Goal: Transaction & Acquisition: Purchase product/service

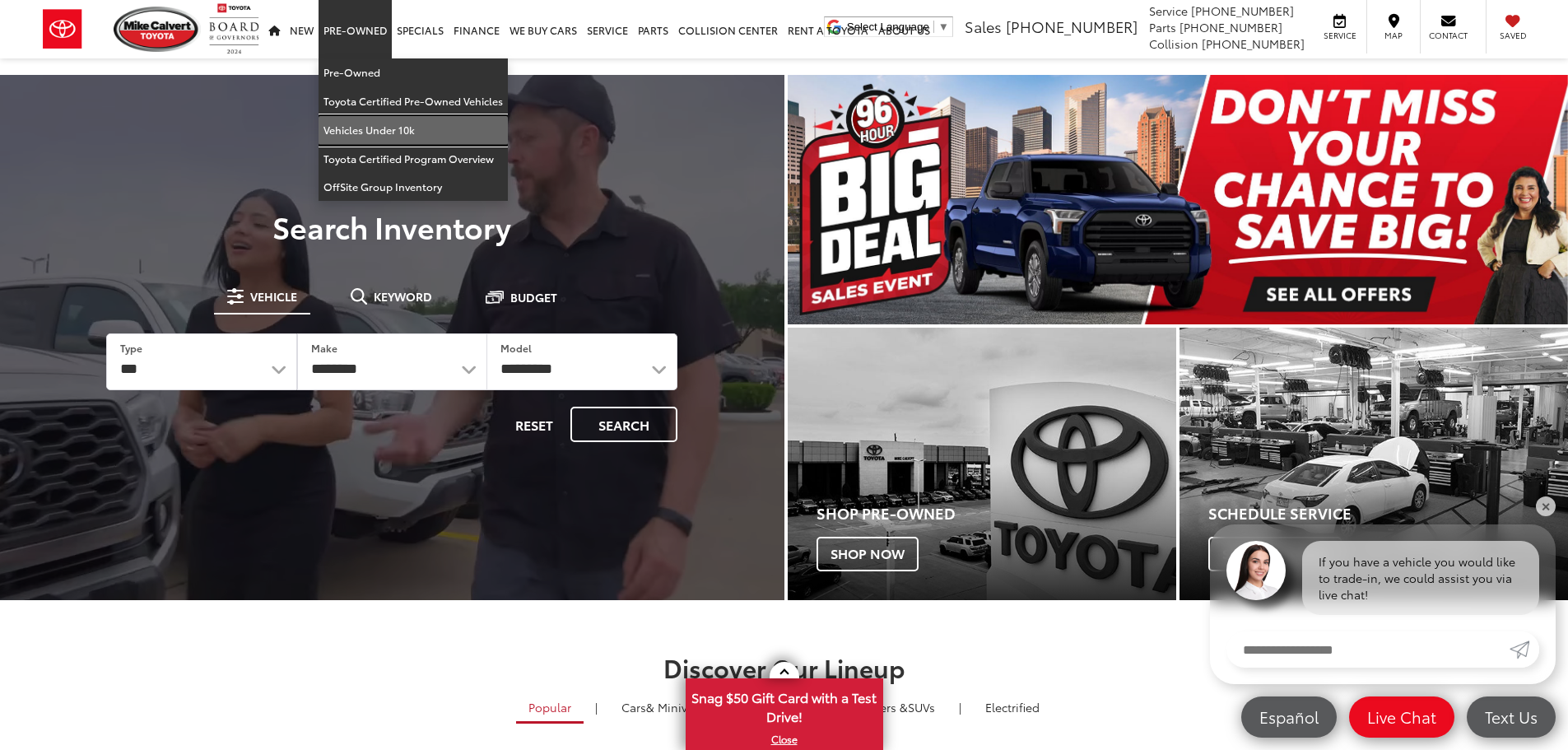
click at [371, 121] on link "Vehicles Under 10k" at bounding box center [413, 131] width 190 height 29
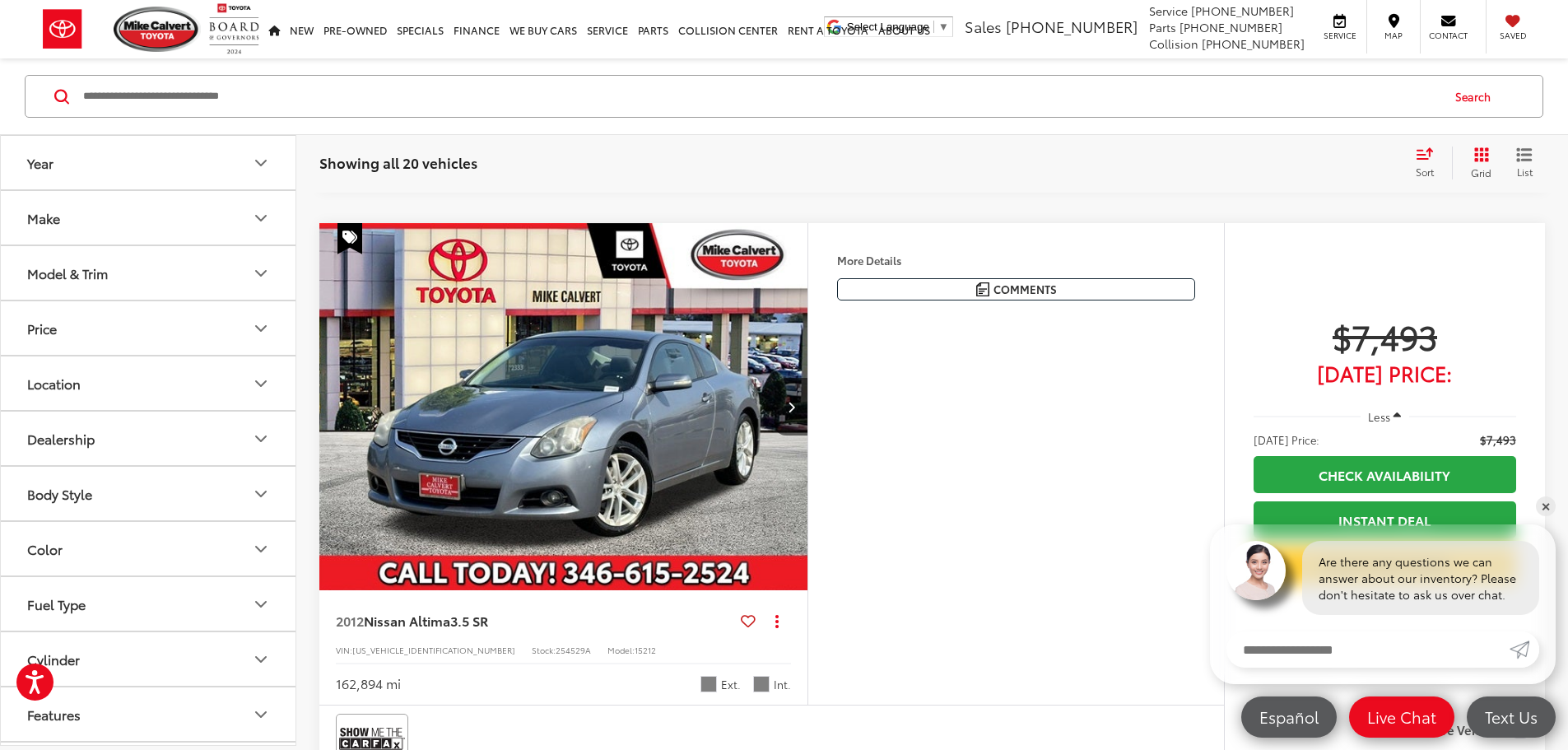
scroll to position [4208, 0]
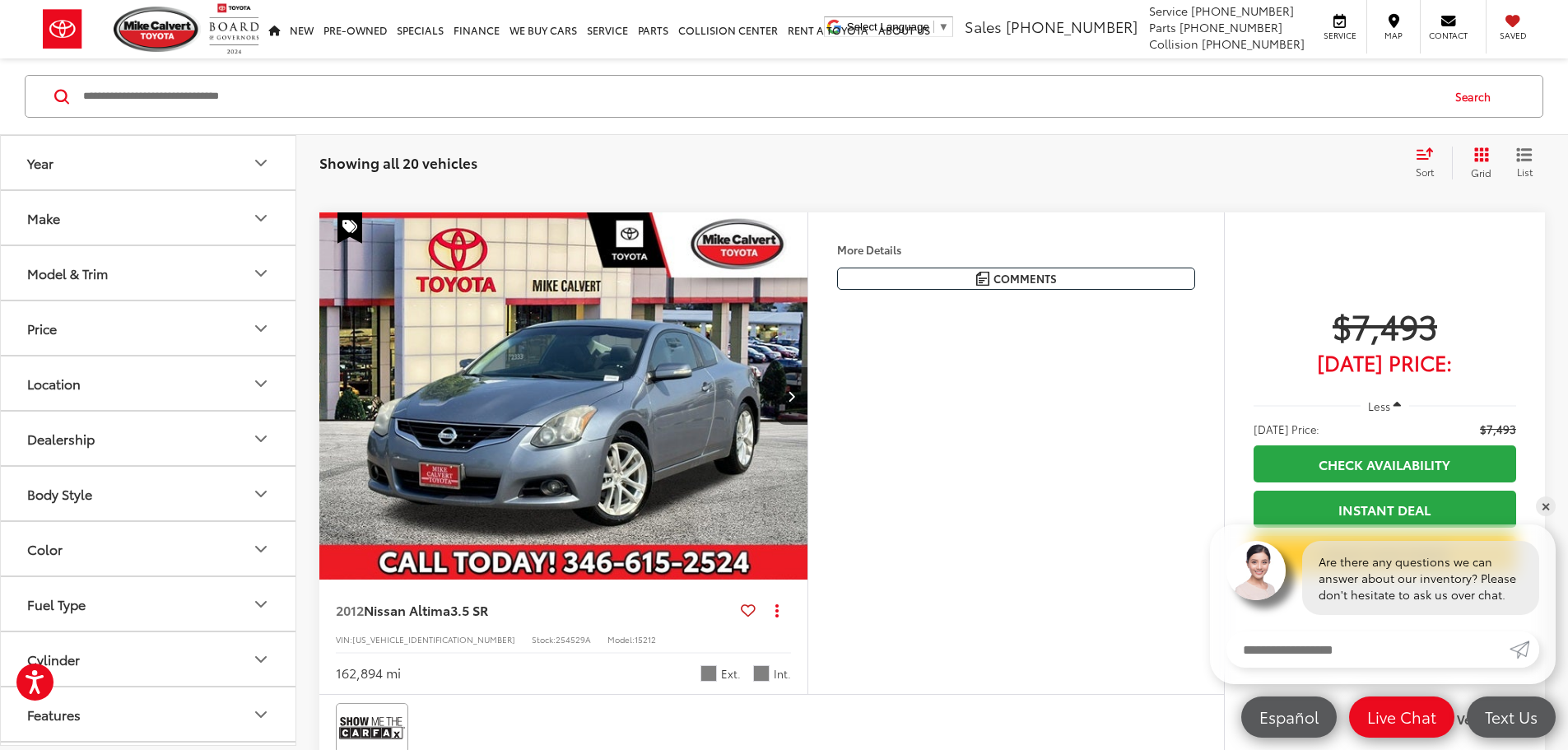
drag, startPoint x: 1578, startPoint y: 98, endPoint x: 1572, endPoint y: 383, distance: 285.1
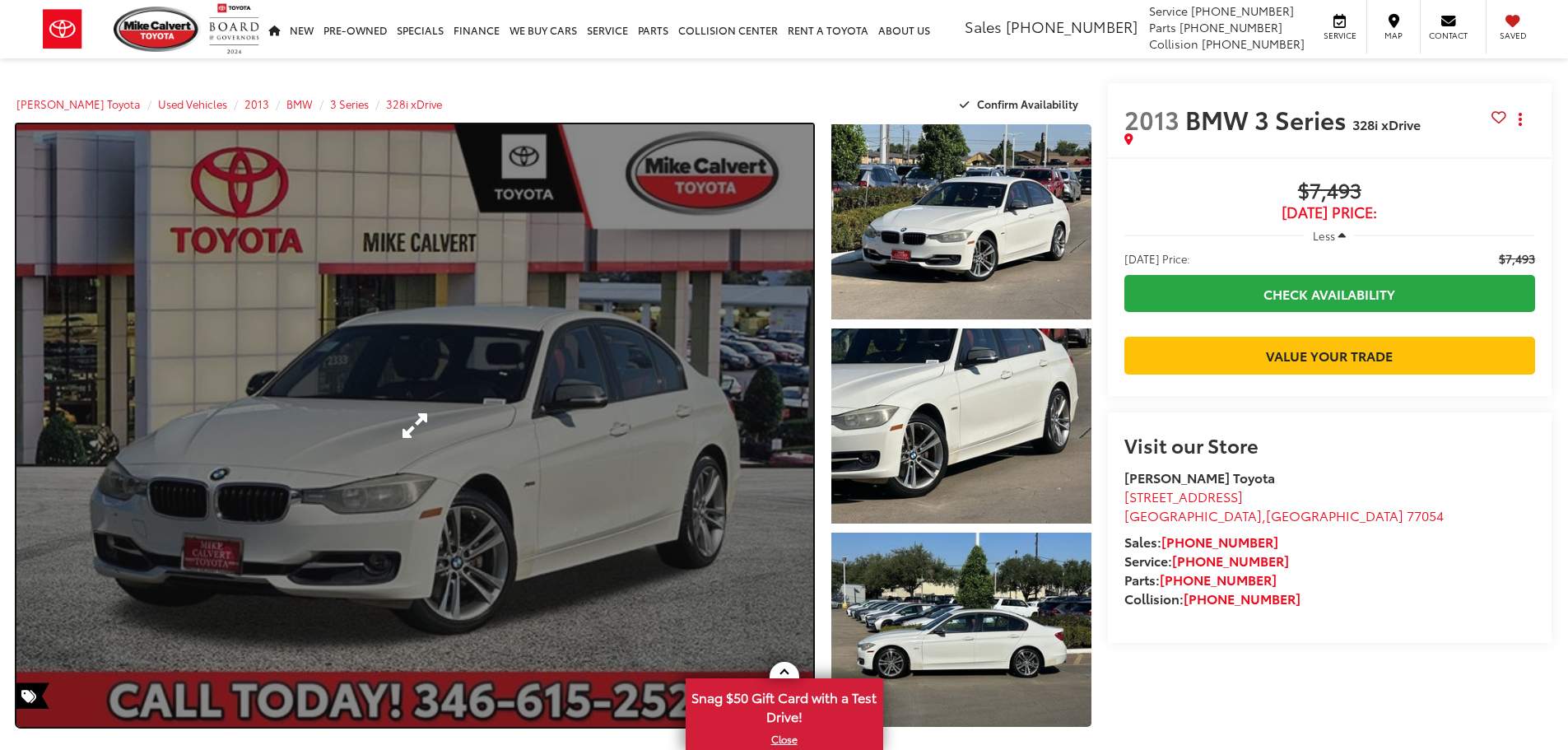
click at [294, 573] on link "Expand Photo 0" at bounding box center [414, 426] width 797 height 603
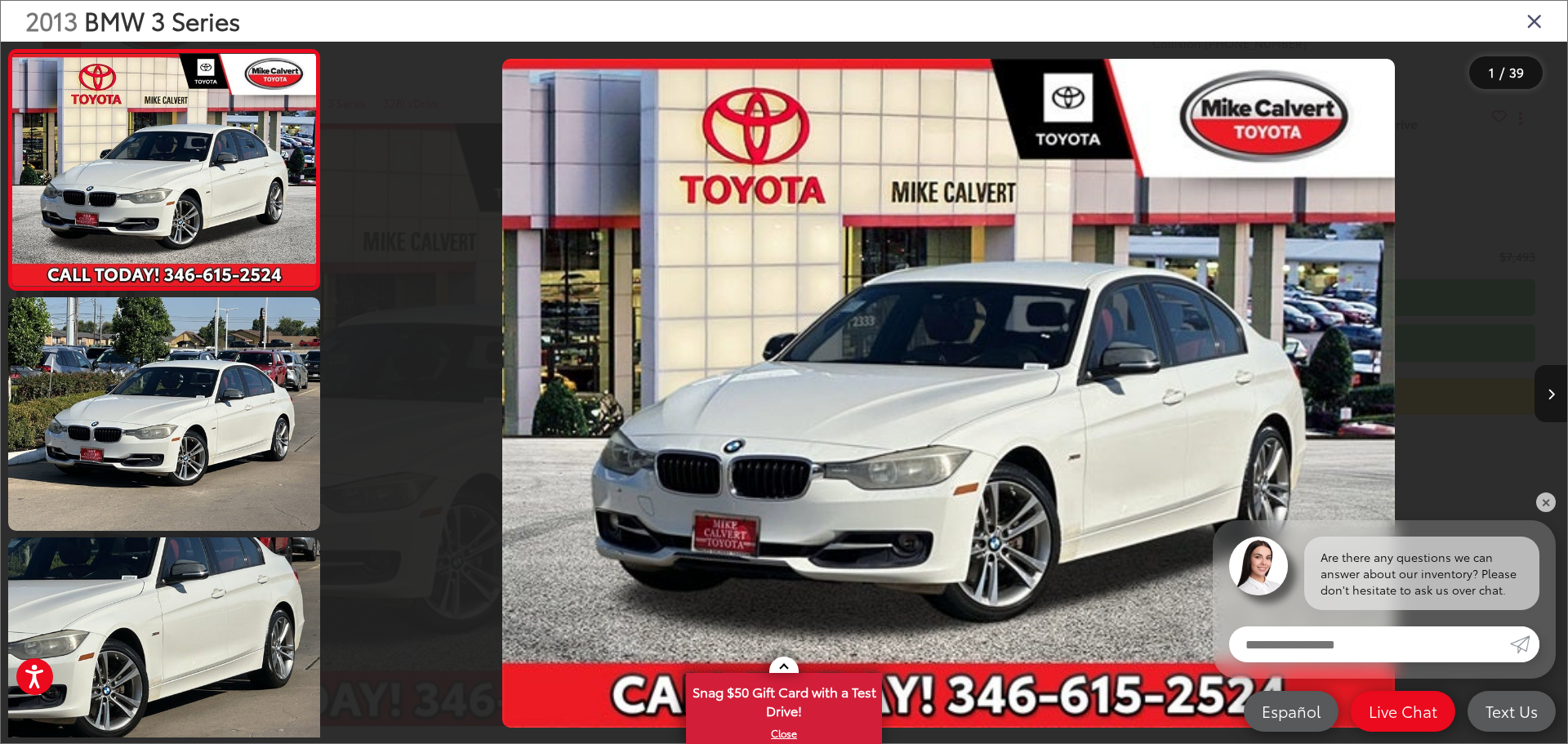
click at [1540, 391] on button "Next image" at bounding box center [1550, 393] width 33 height 57
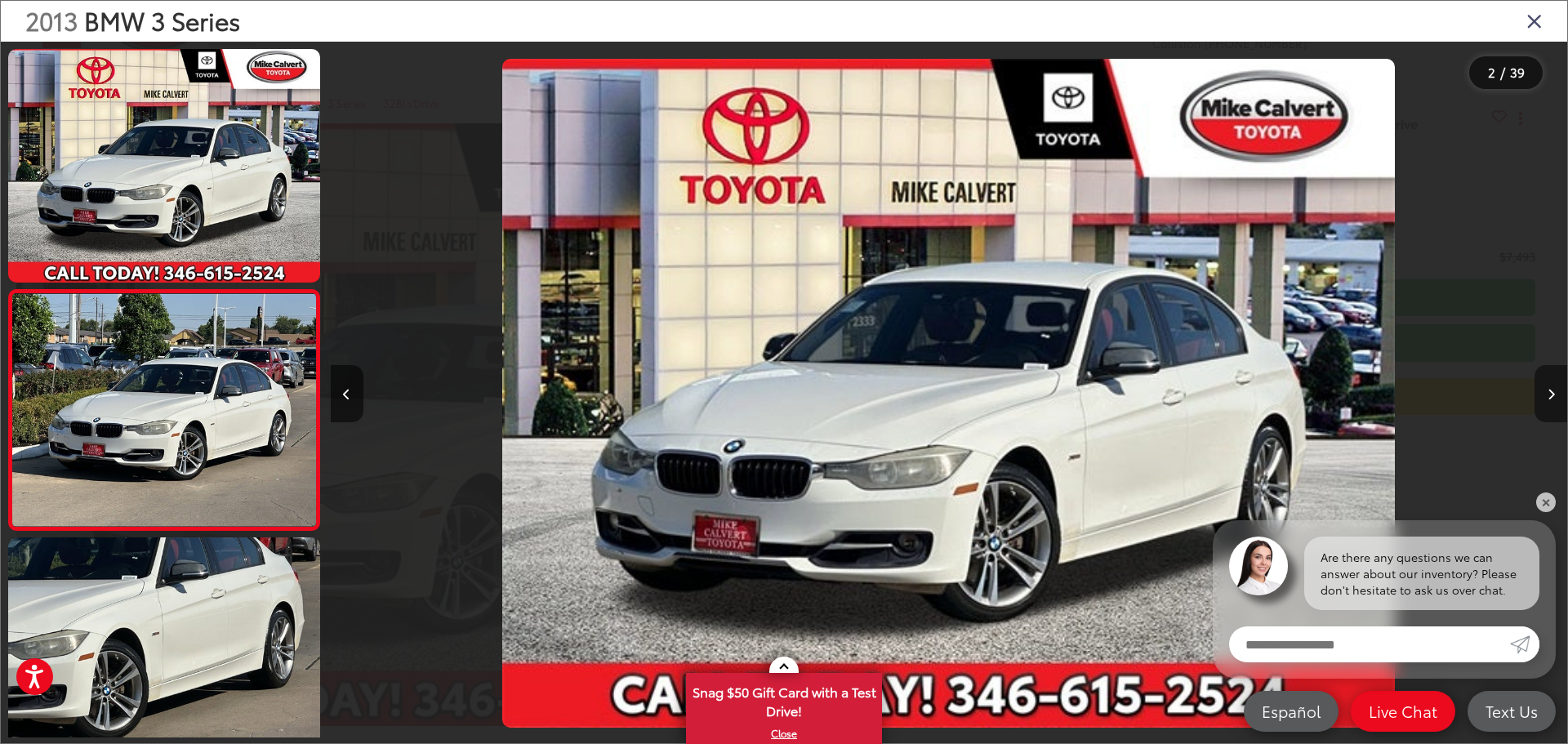
scroll to position [65, 0]
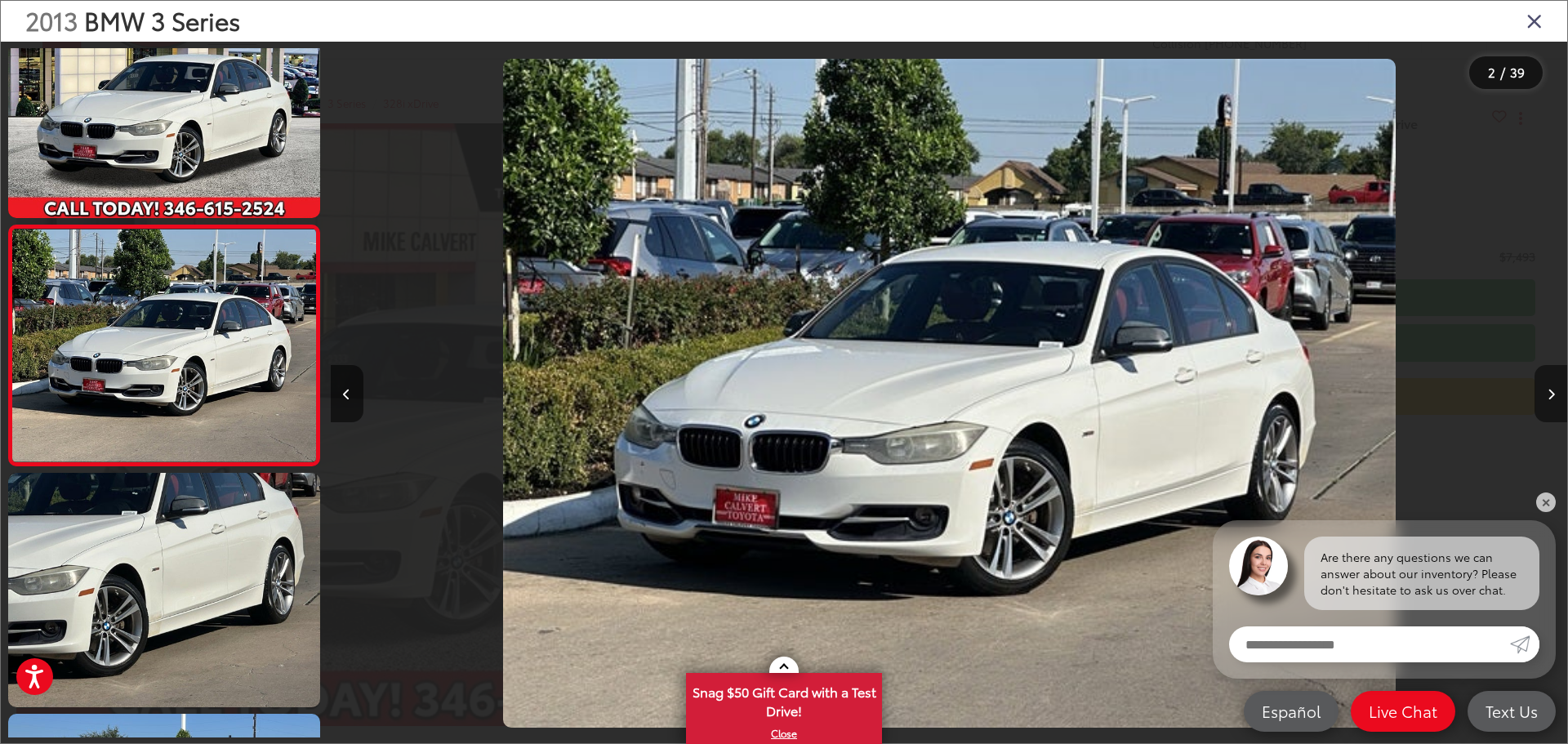
click at [1536, 390] on button "Next image" at bounding box center [1550, 393] width 33 height 57
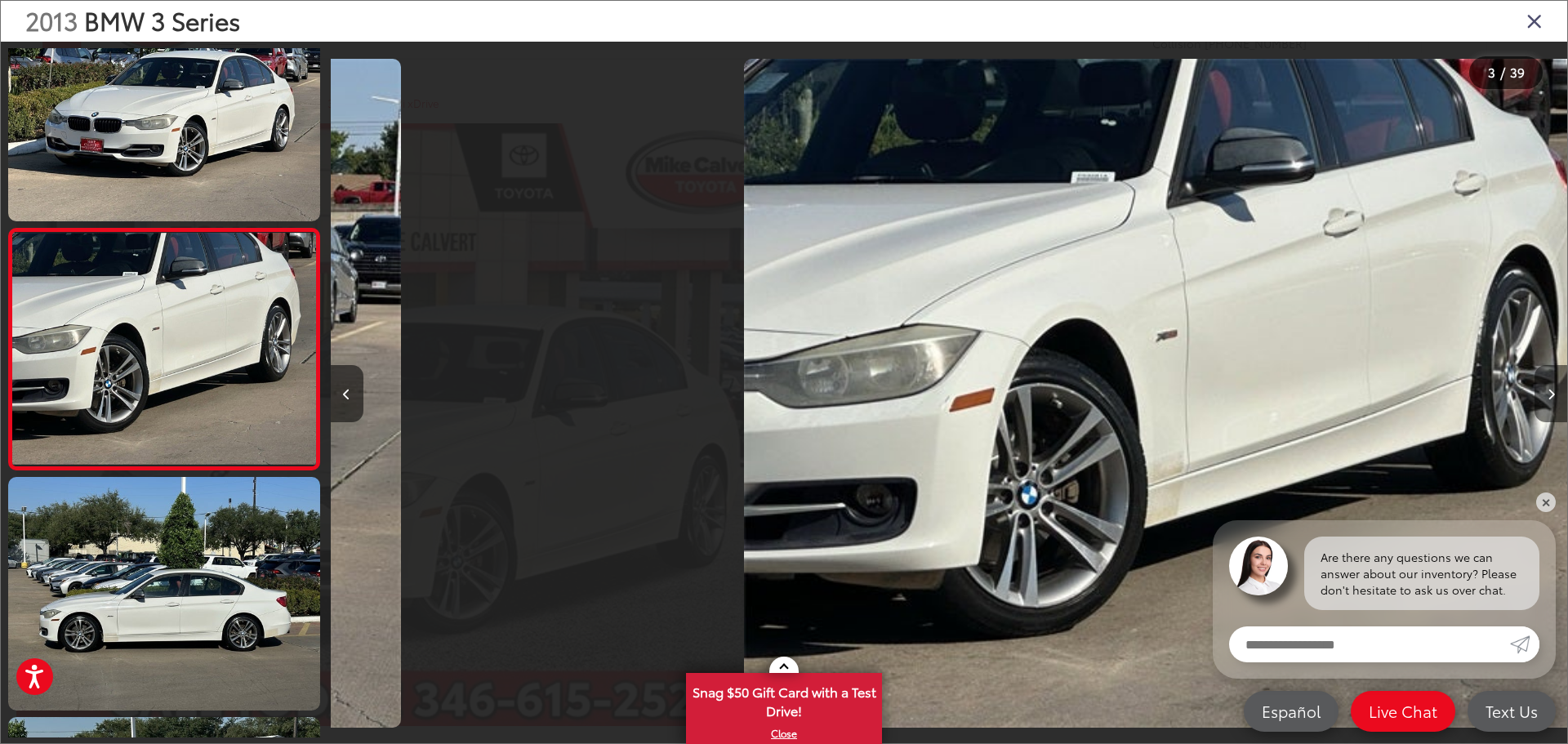
scroll to position [305, 0]
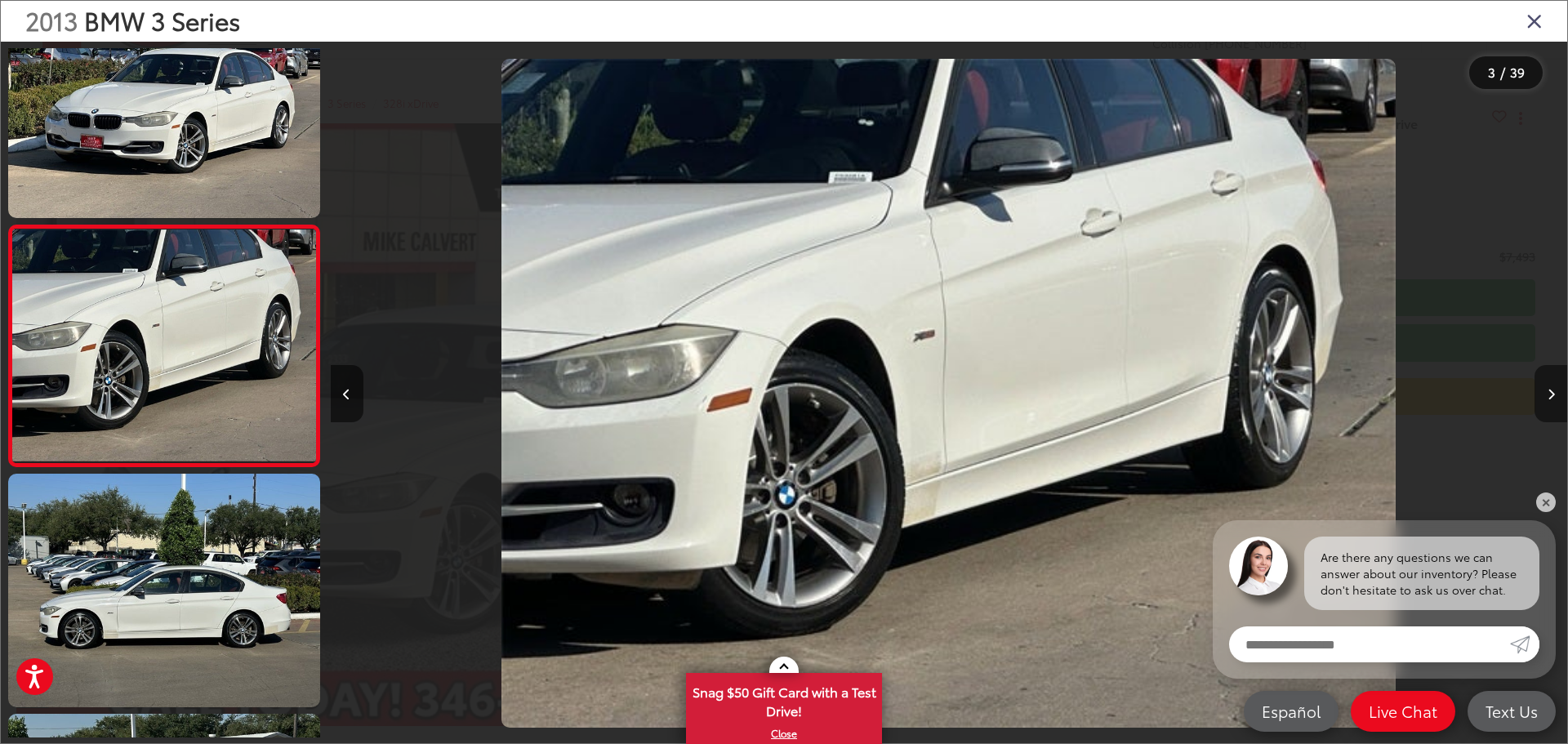
click at [1535, 390] on button "Next image" at bounding box center [1550, 393] width 33 height 57
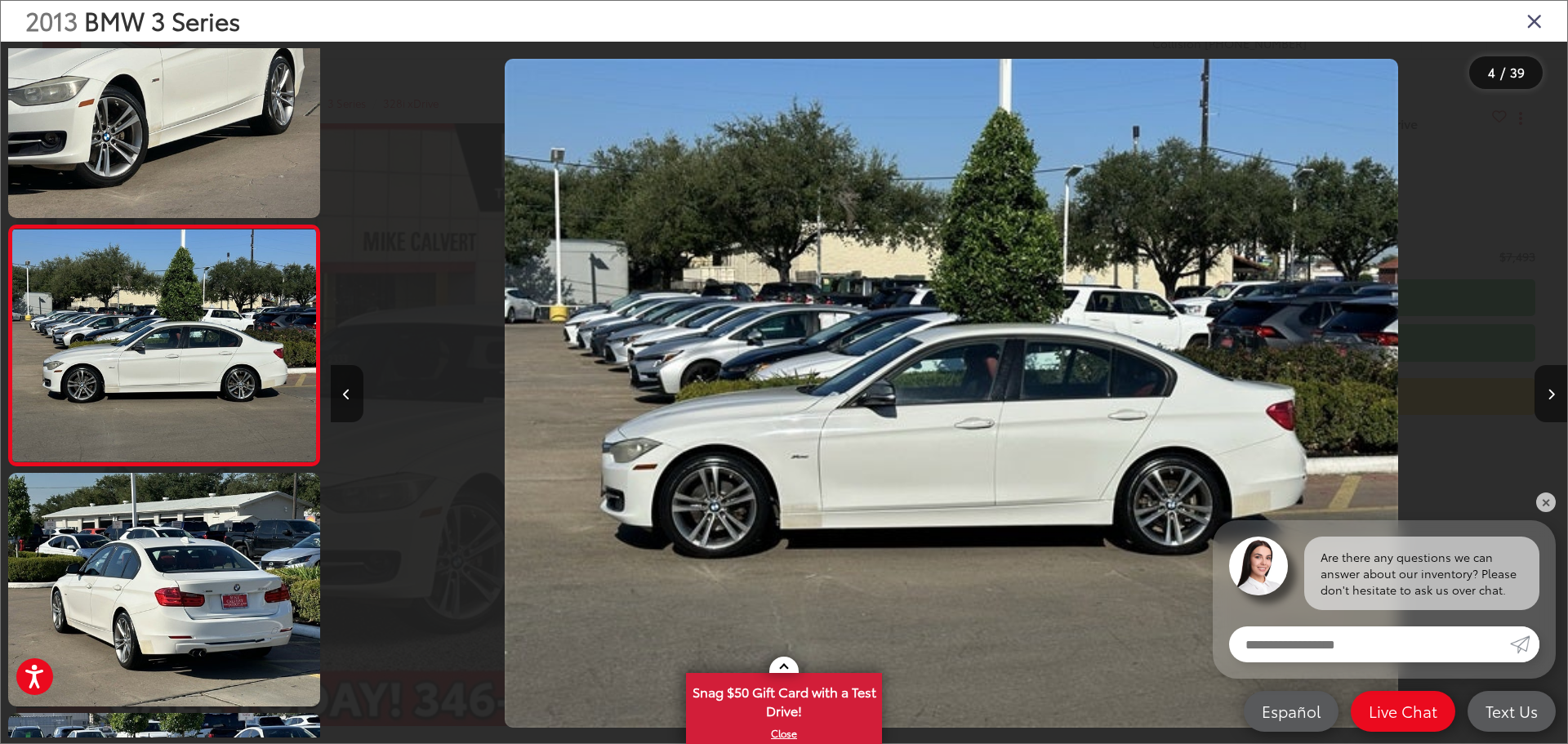
scroll to position [0, 3710]
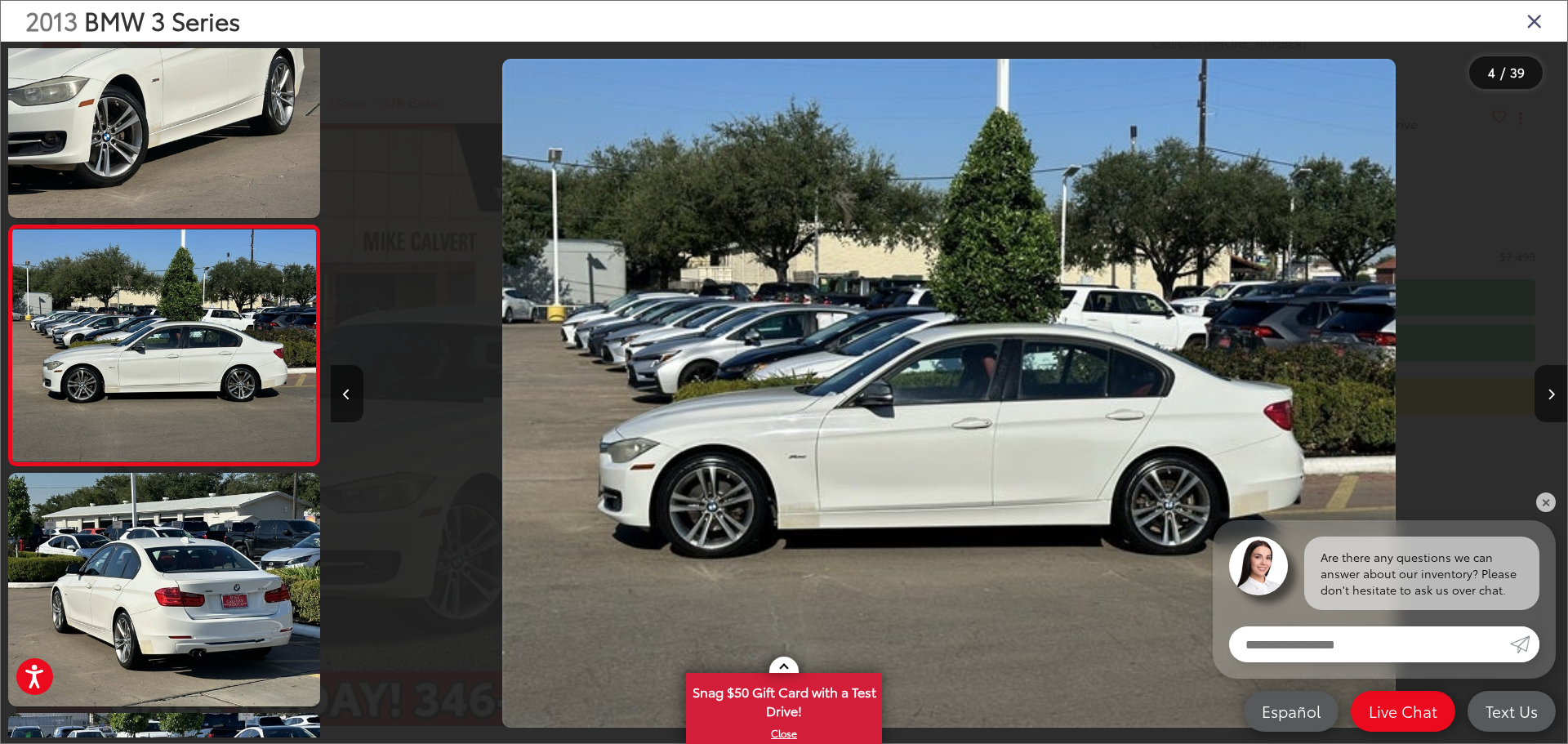
click at [1533, 390] on div at bounding box center [1412, 393] width 310 height 703
click at [1545, 394] on button "Next image" at bounding box center [1550, 393] width 33 height 57
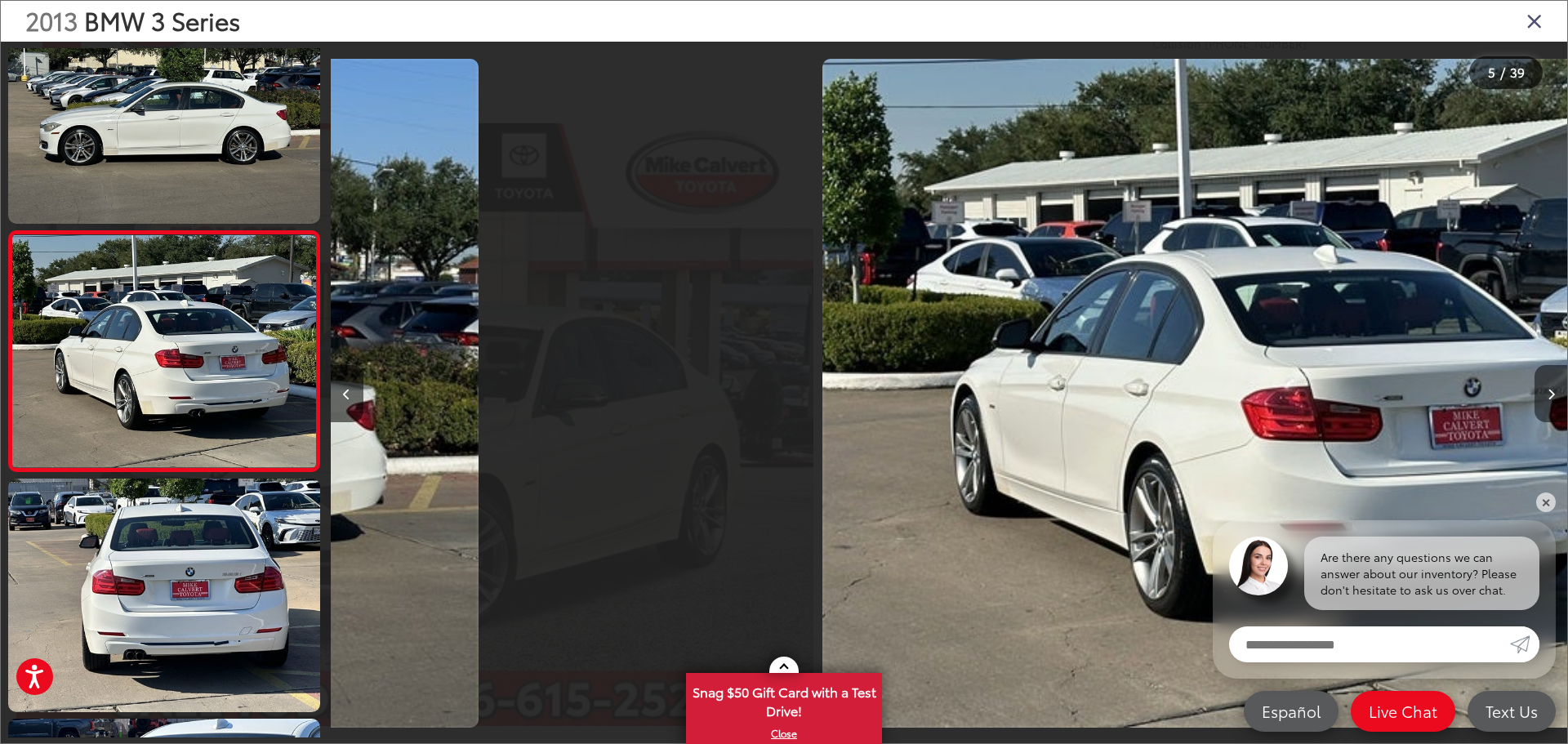
scroll to position [786, 0]
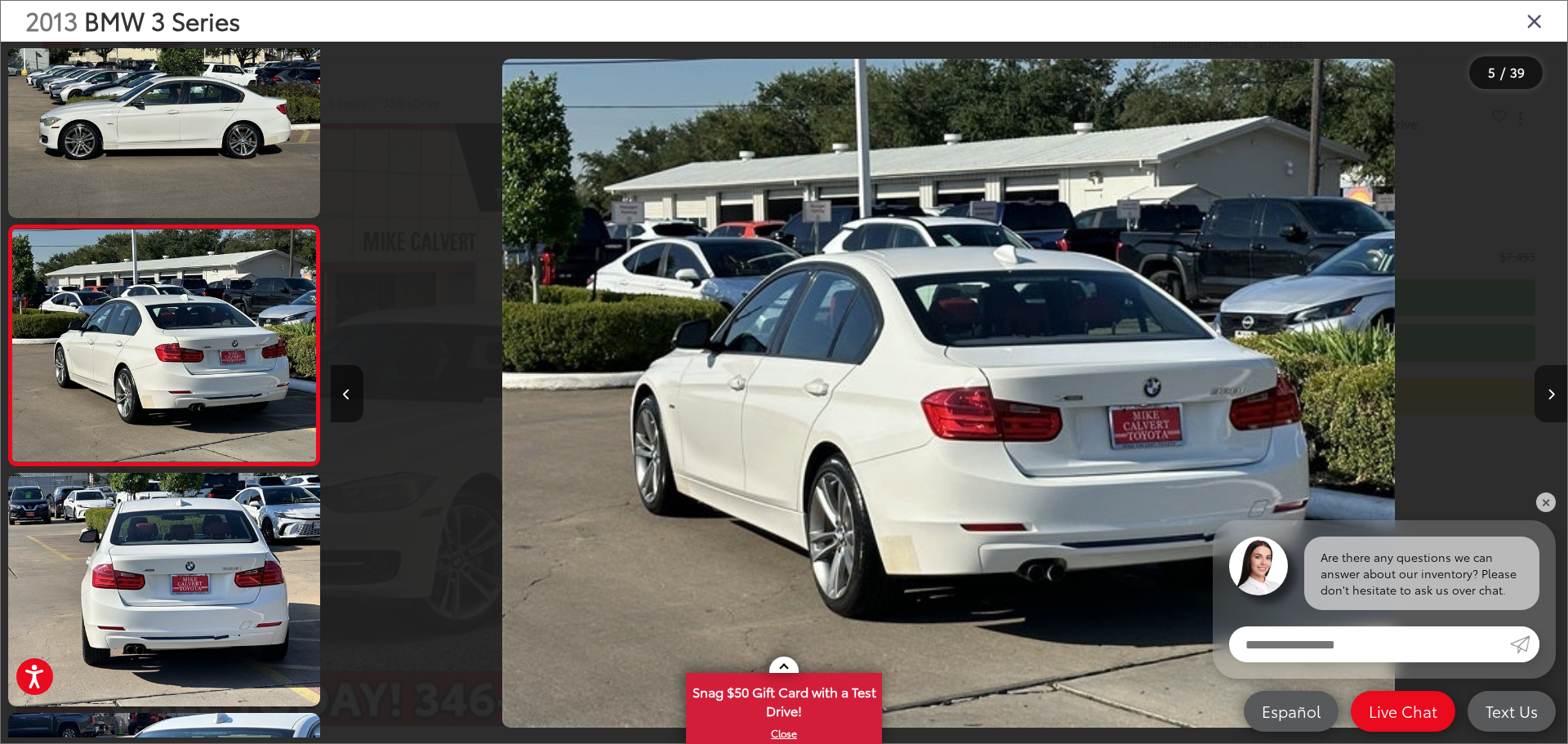
click at [1545, 394] on button "Next image" at bounding box center [1550, 393] width 33 height 57
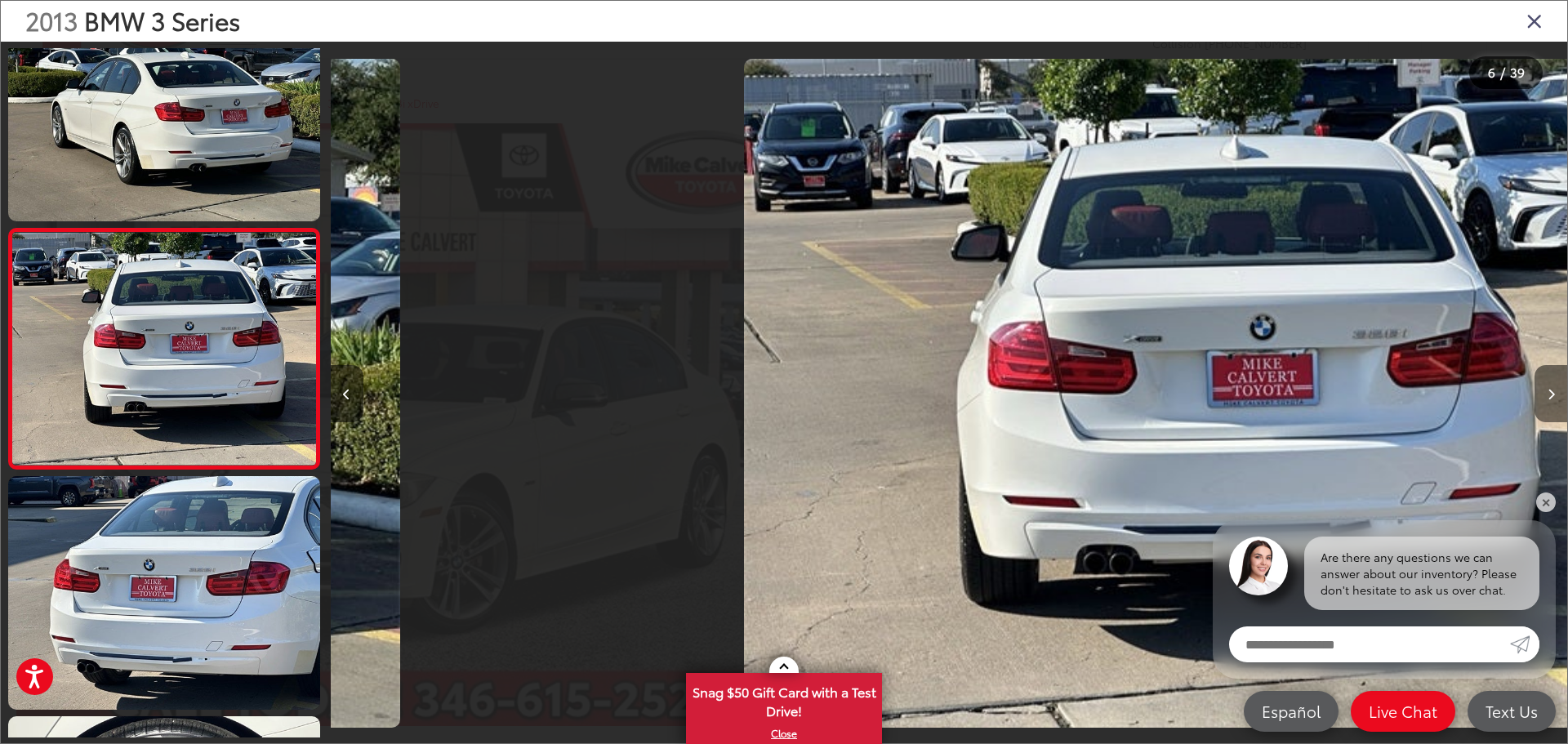
scroll to position [1026, 0]
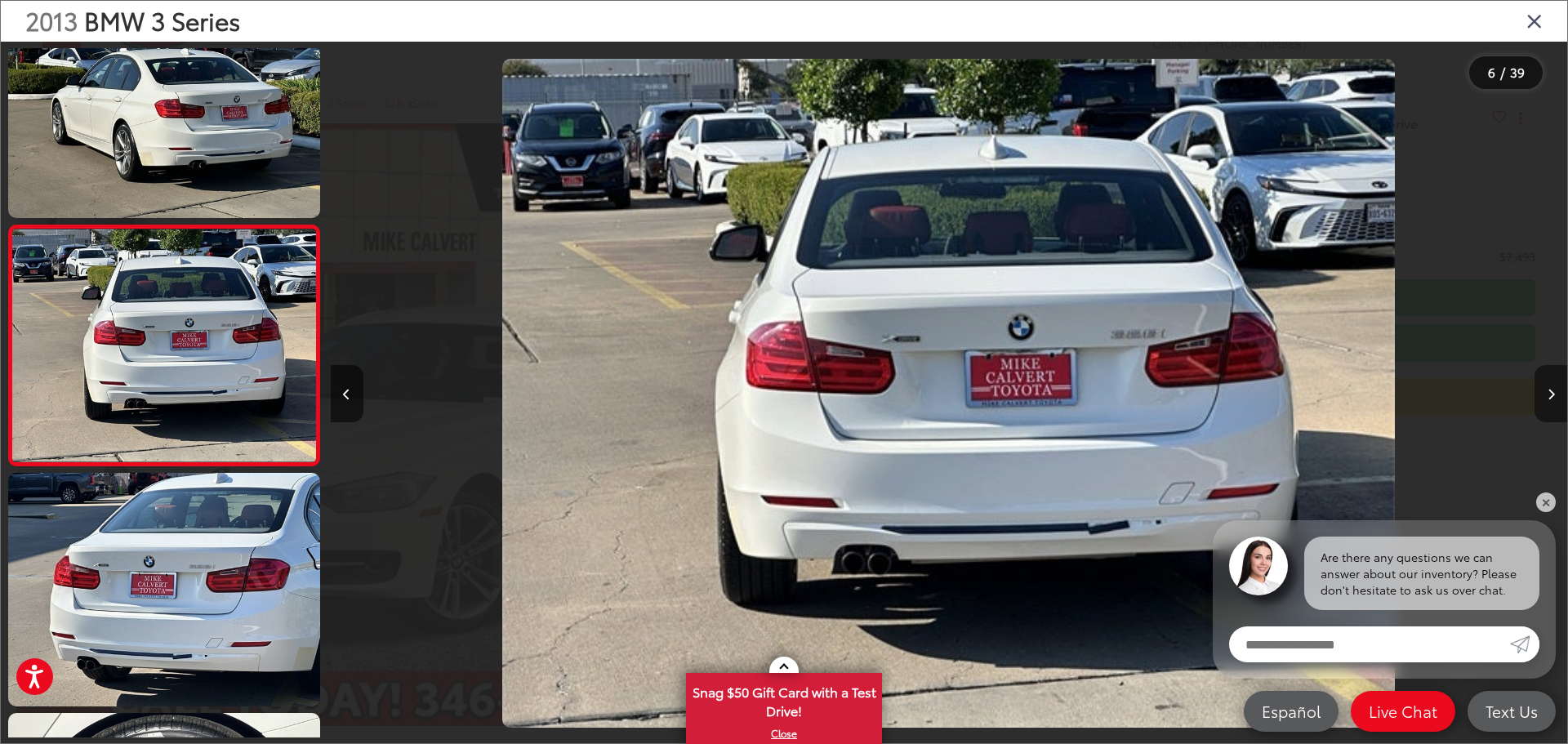
click at [1545, 394] on button "Next image" at bounding box center [1550, 393] width 33 height 57
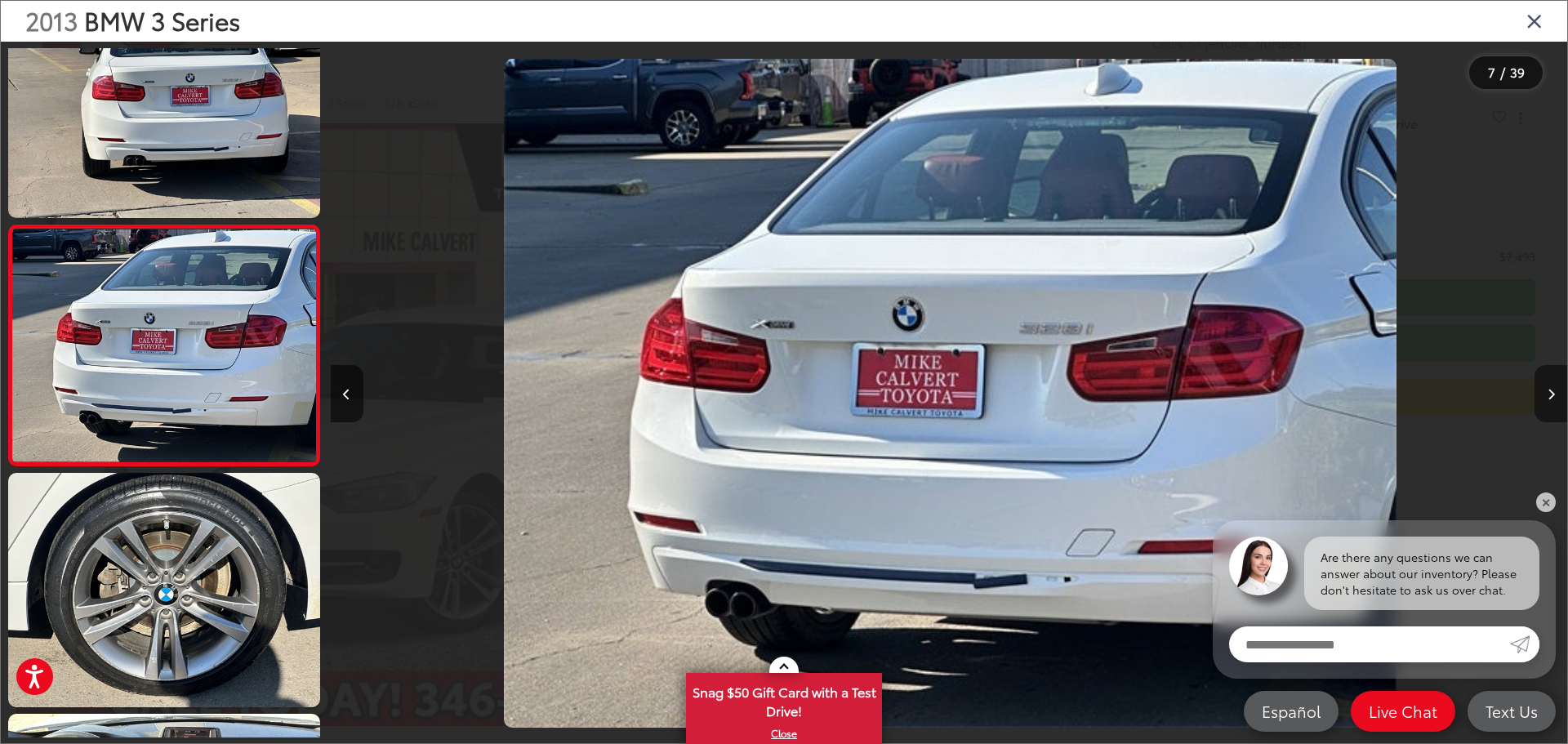
scroll to position [0, 7419]
click at [1545, 394] on button "Next image" at bounding box center [1550, 393] width 33 height 57
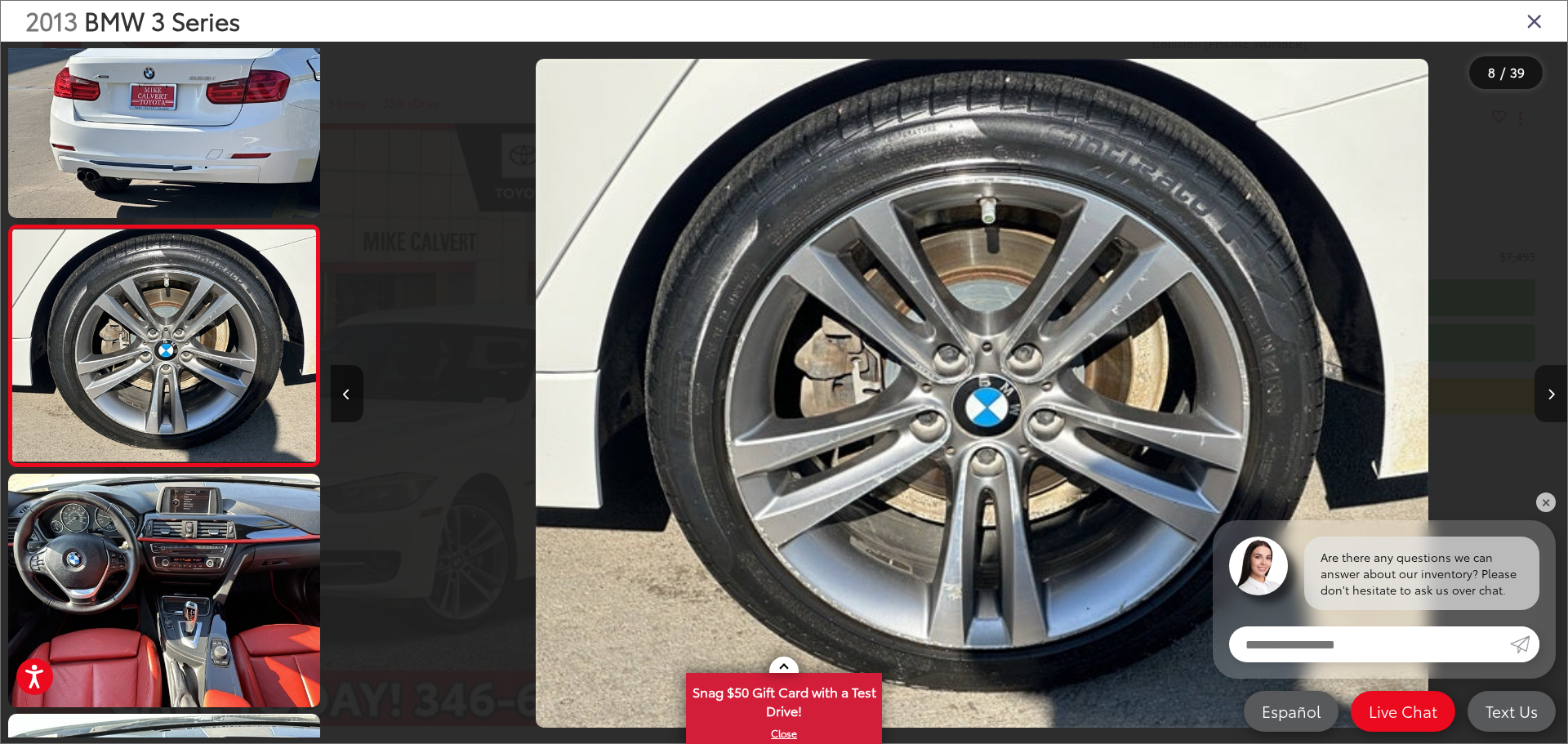
scroll to position [0, 8656]
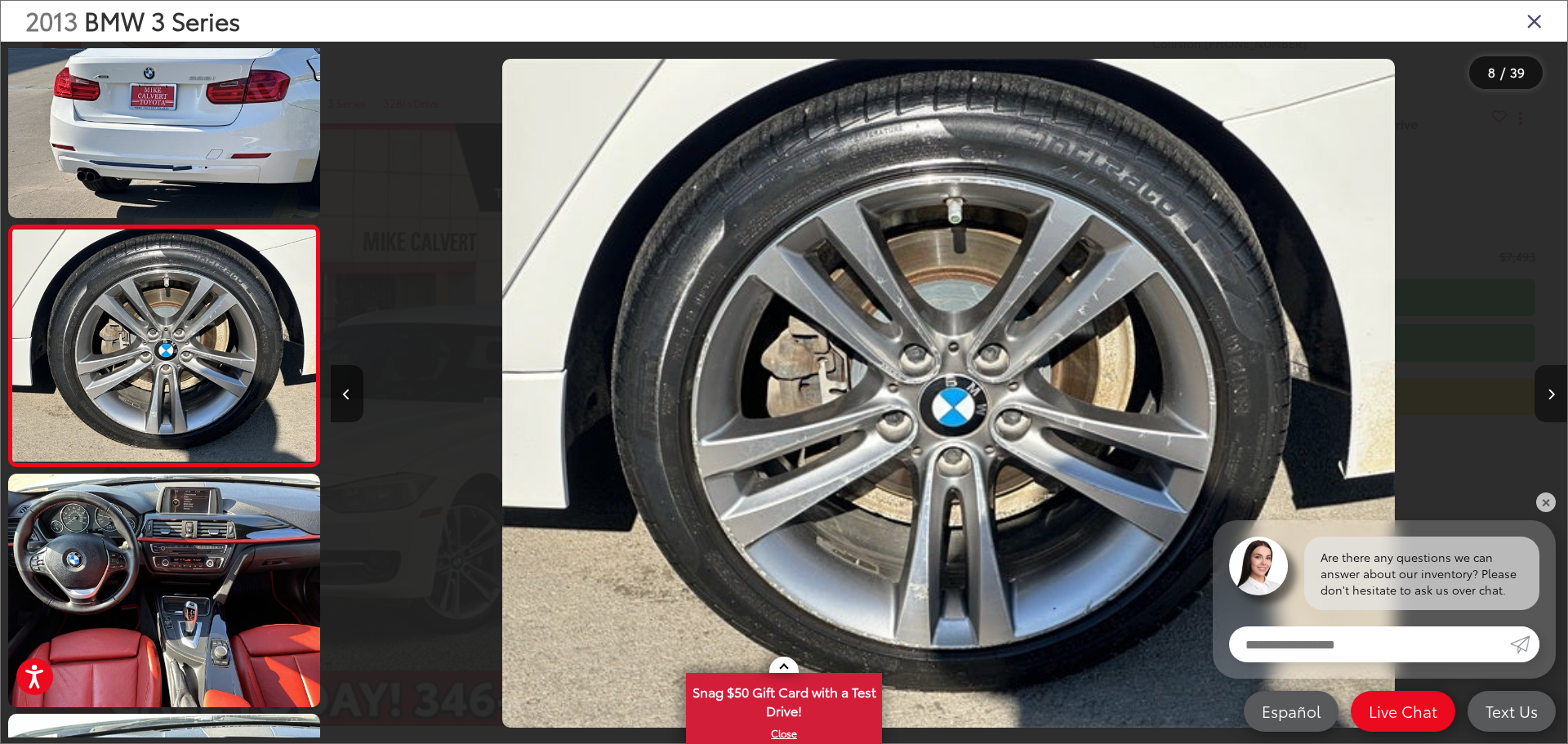
click at [1549, 398] on icon "Next image" at bounding box center [1551, 394] width 7 height 12
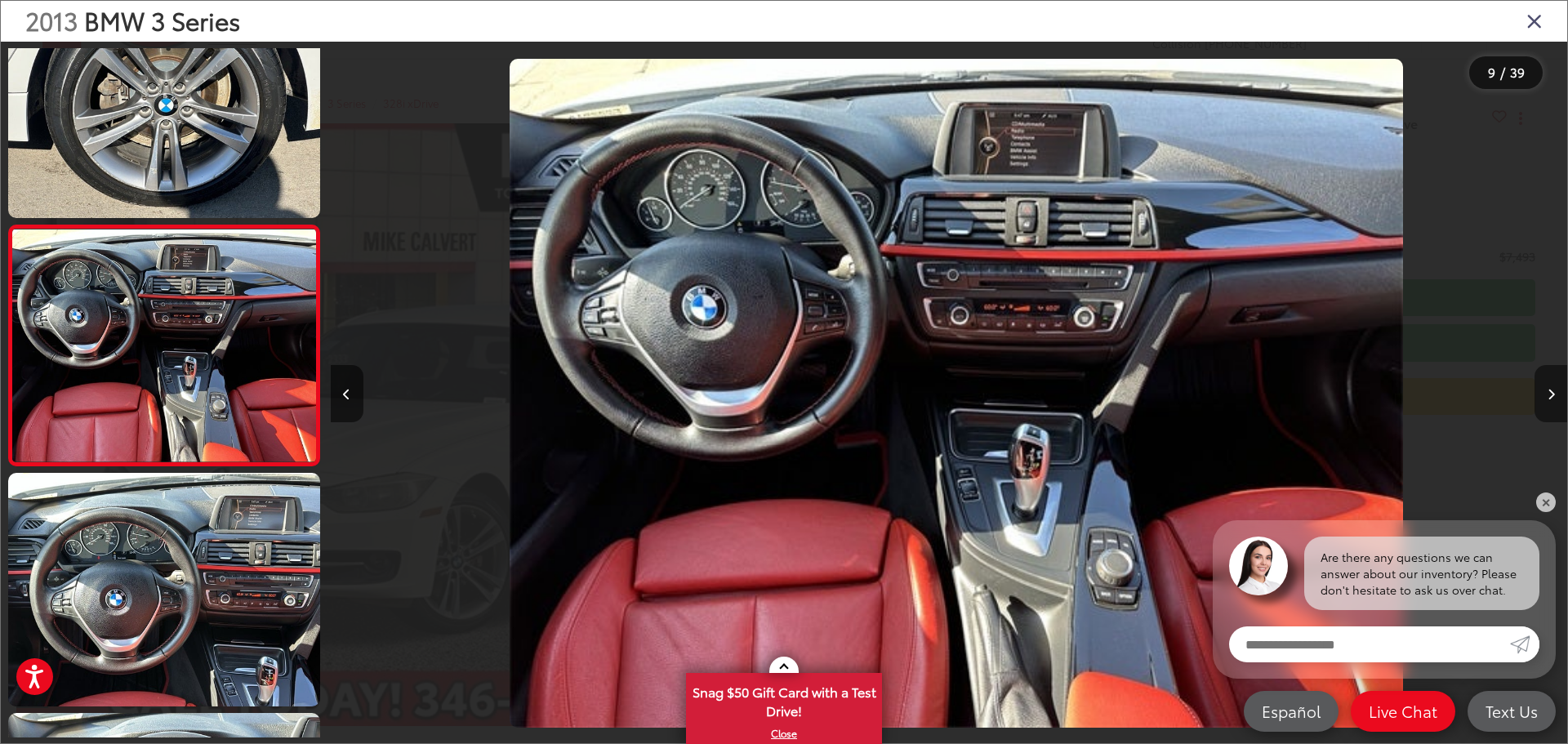
scroll to position [0, 9893]
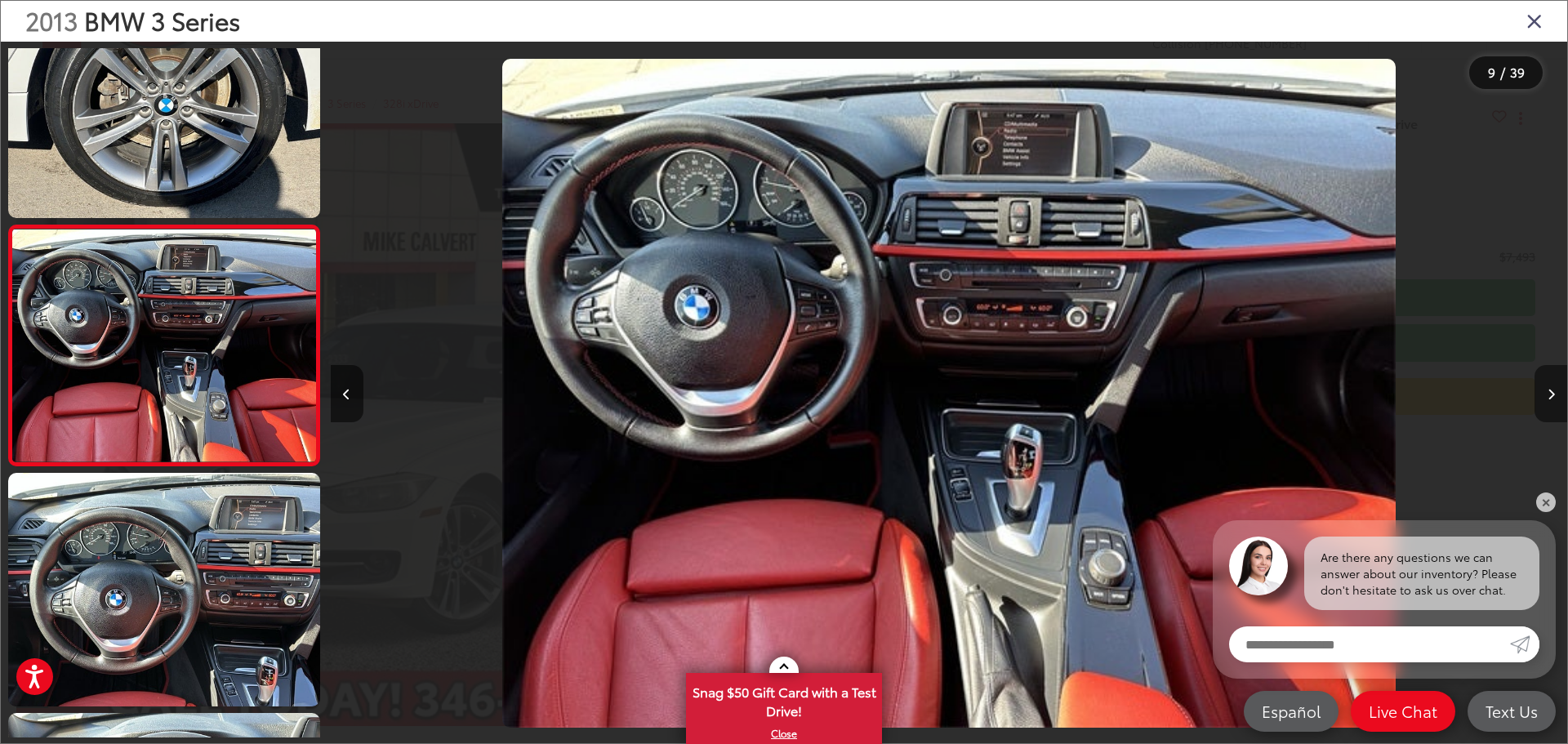
click at [1549, 398] on icon "Next image" at bounding box center [1551, 394] width 7 height 12
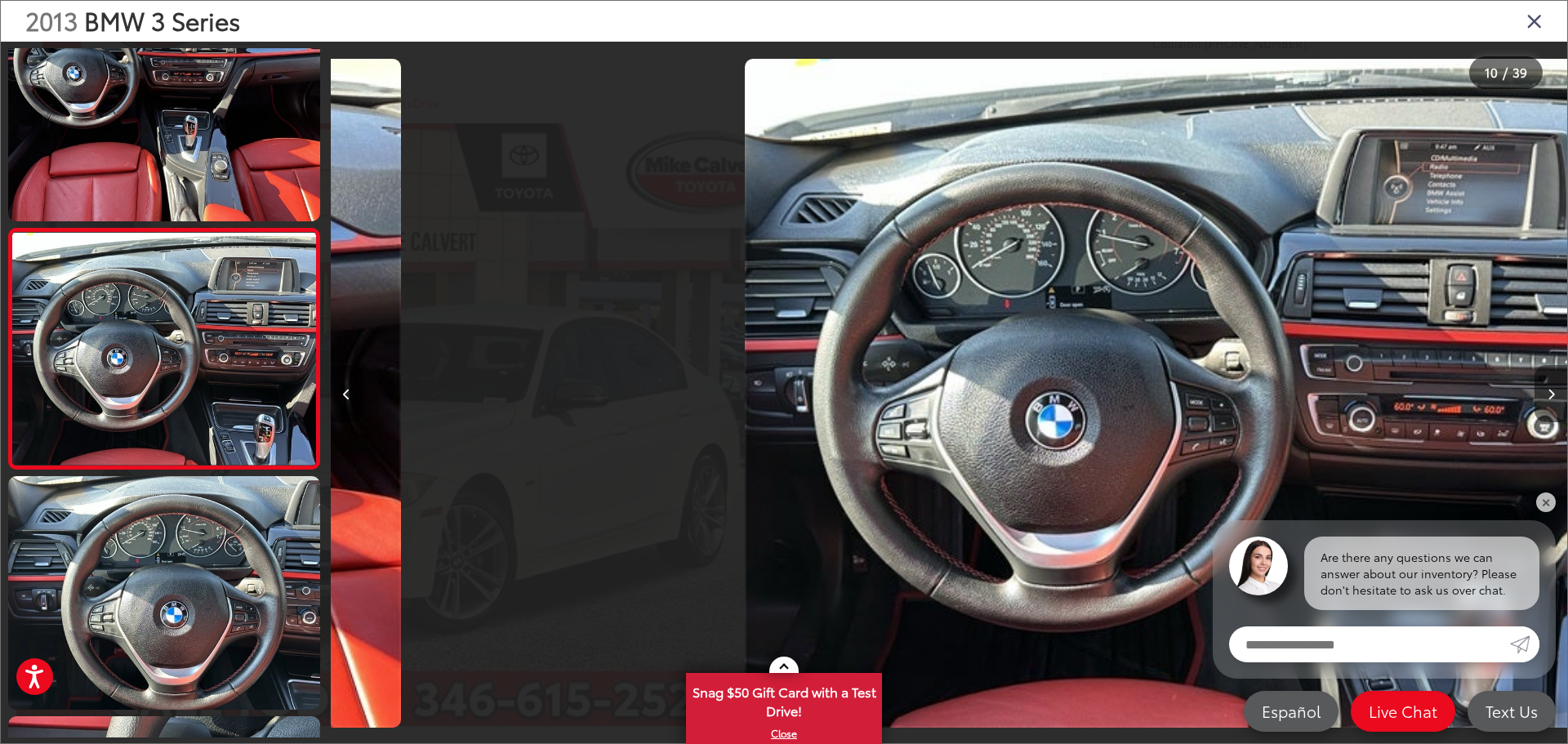
scroll to position [1988, 0]
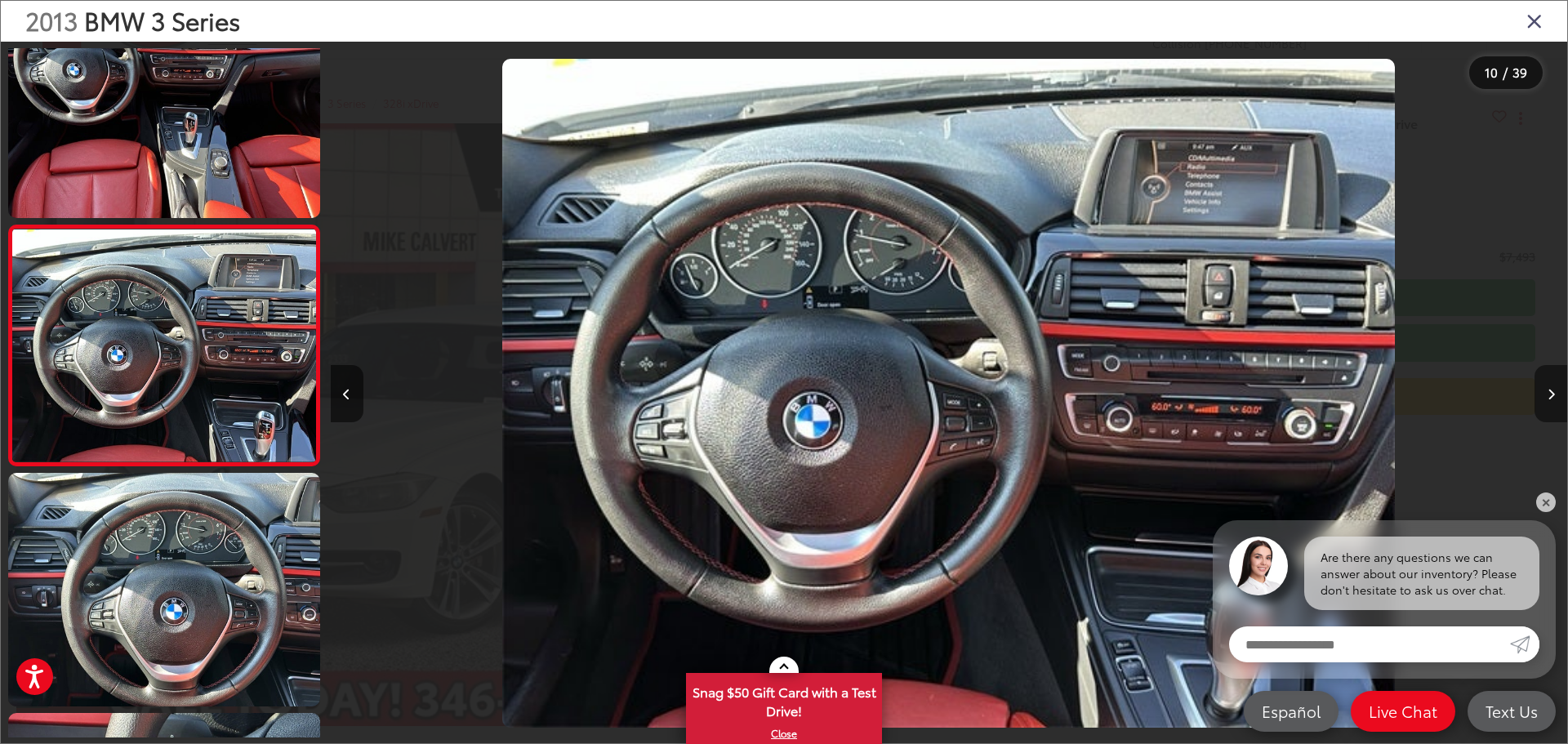
click at [1549, 398] on icon "Next image" at bounding box center [1551, 394] width 7 height 12
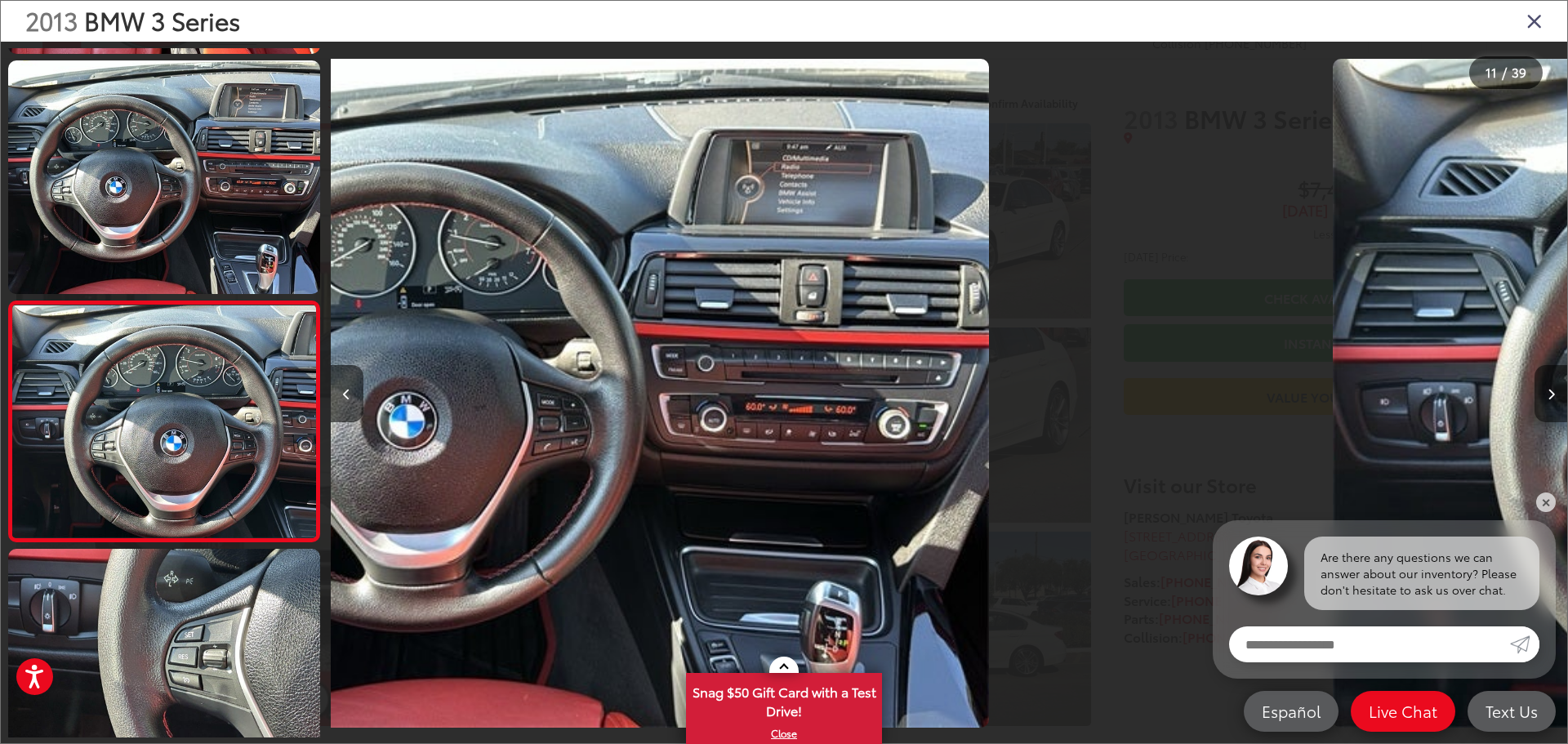
scroll to position [0, 0]
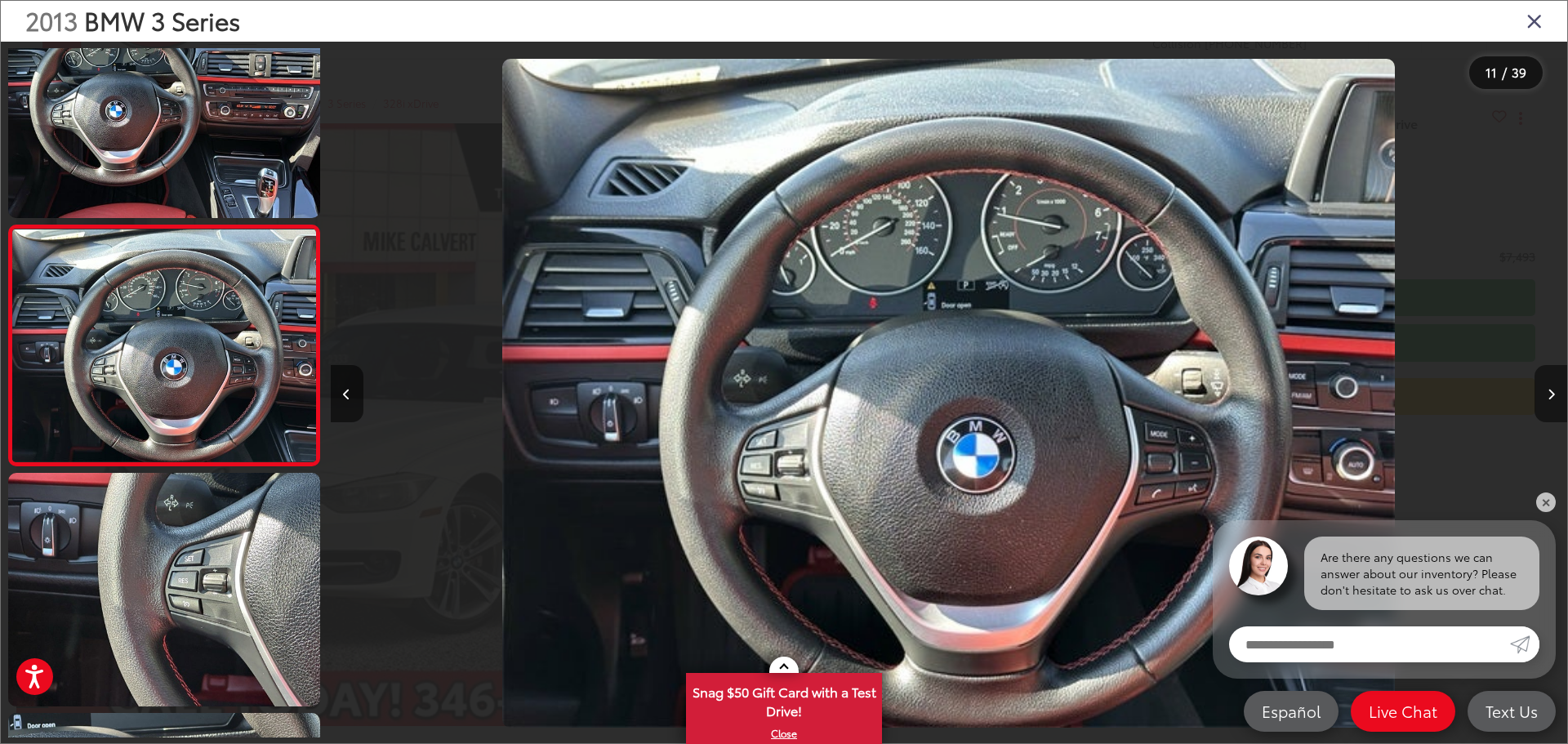
click at [1549, 398] on icon "Next image" at bounding box center [1551, 394] width 7 height 12
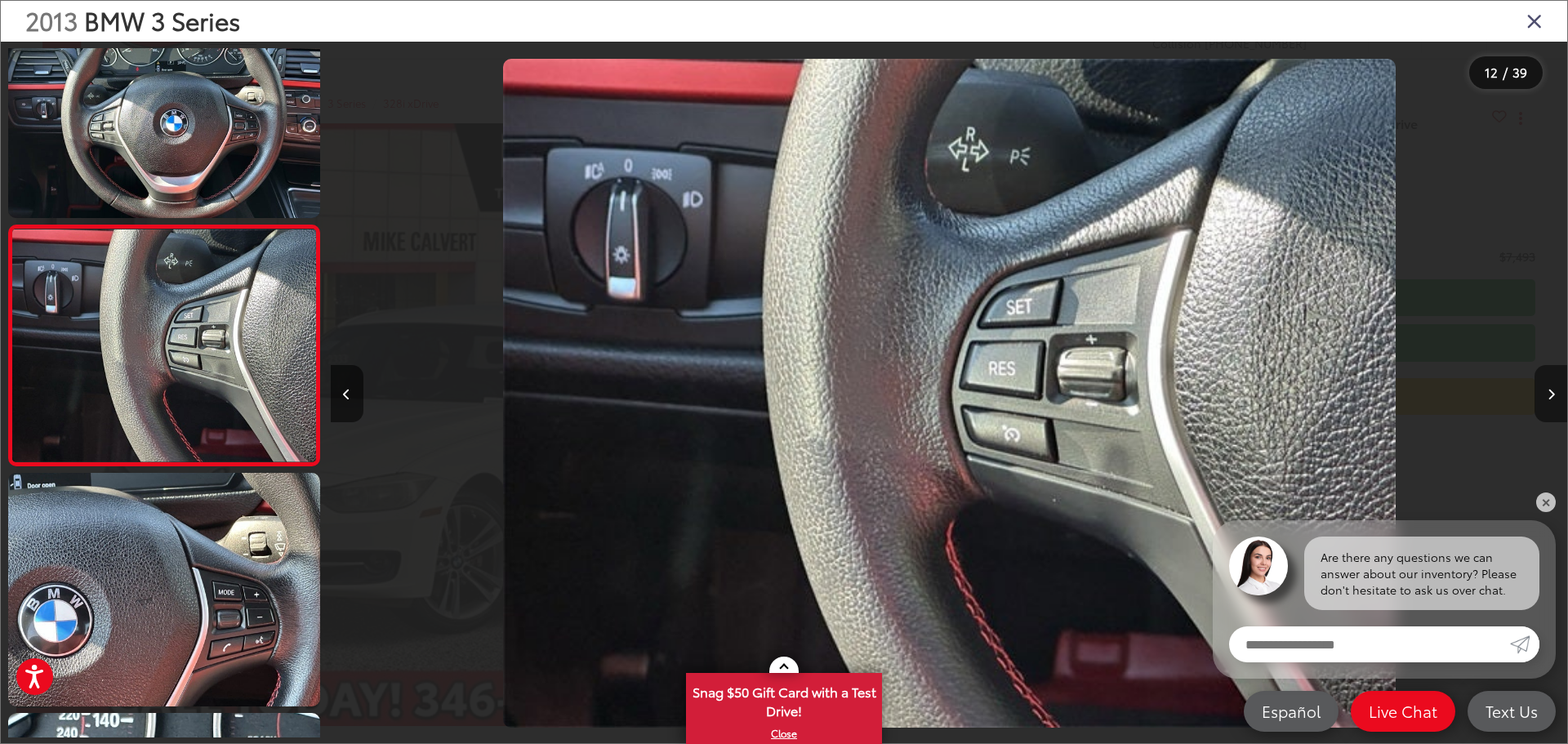
click at [1549, 398] on icon "Next image" at bounding box center [1551, 394] width 7 height 12
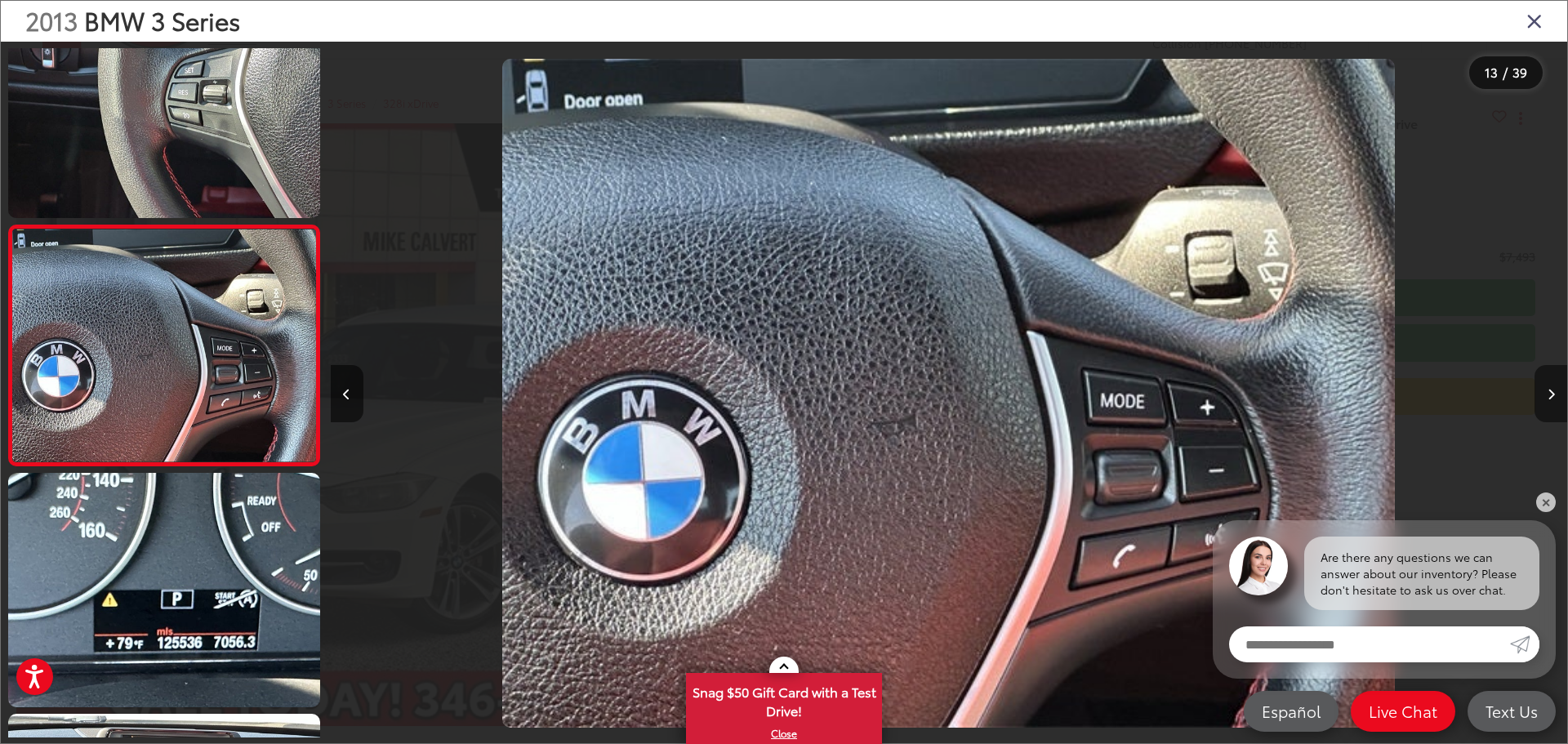
click at [1548, 398] on icon "Next image" at bounding box center [1551, 394] width 7 height 12
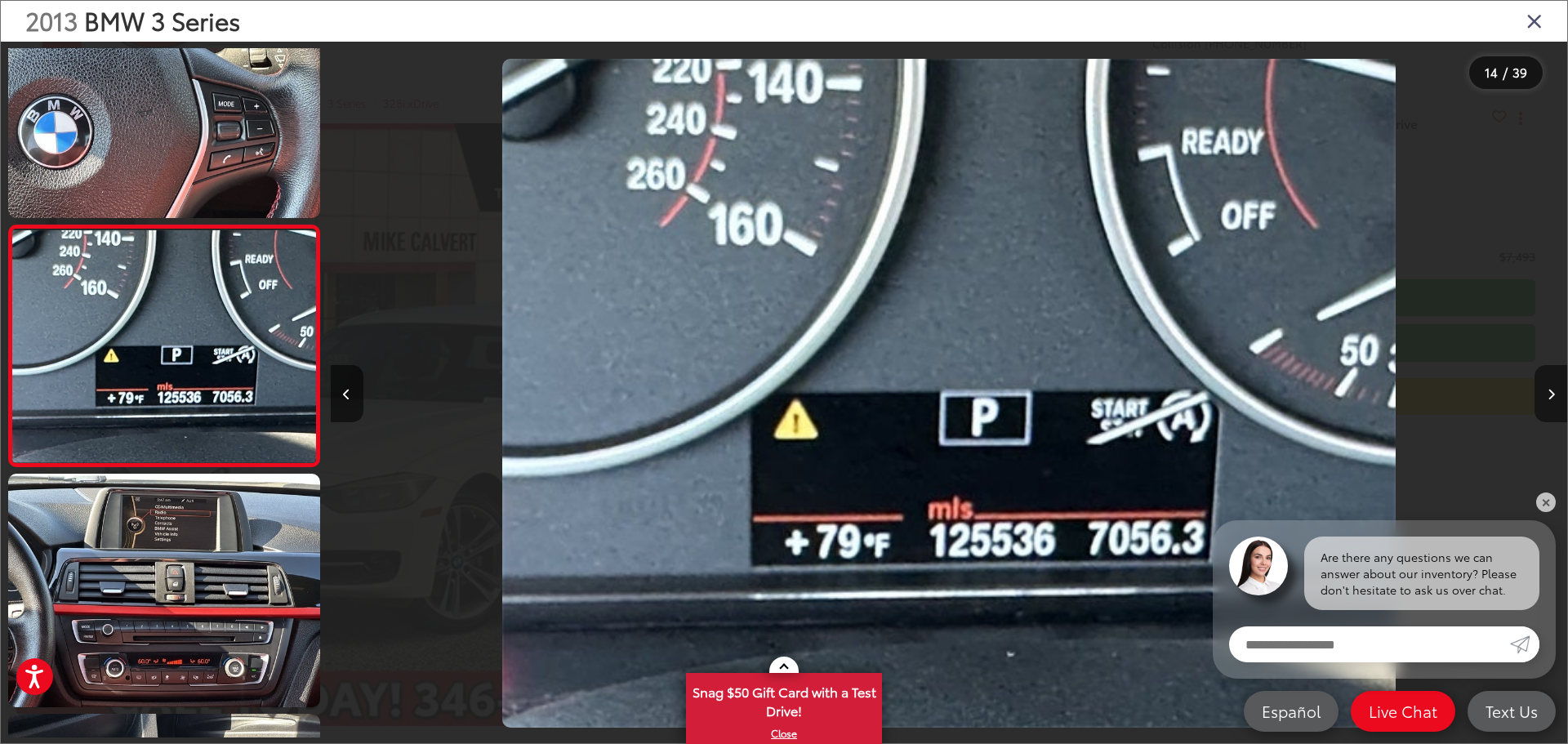
click at [1548, 398] on icon "Next image" at bounding box center [1551, 394] width 7 height 12
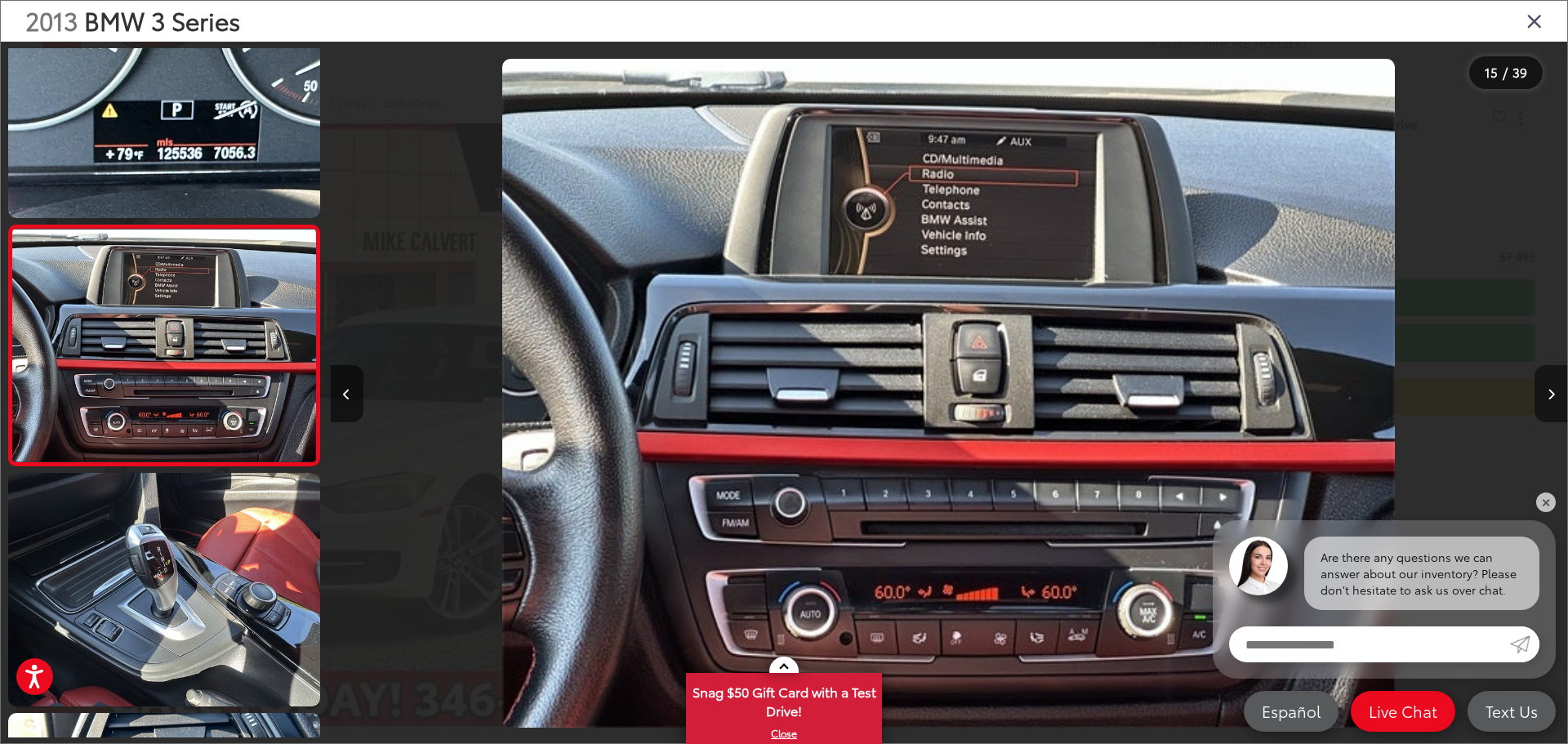
click at [1546, 398] on button "Next image" at bounding box center [1550, 393] width 33 height 57
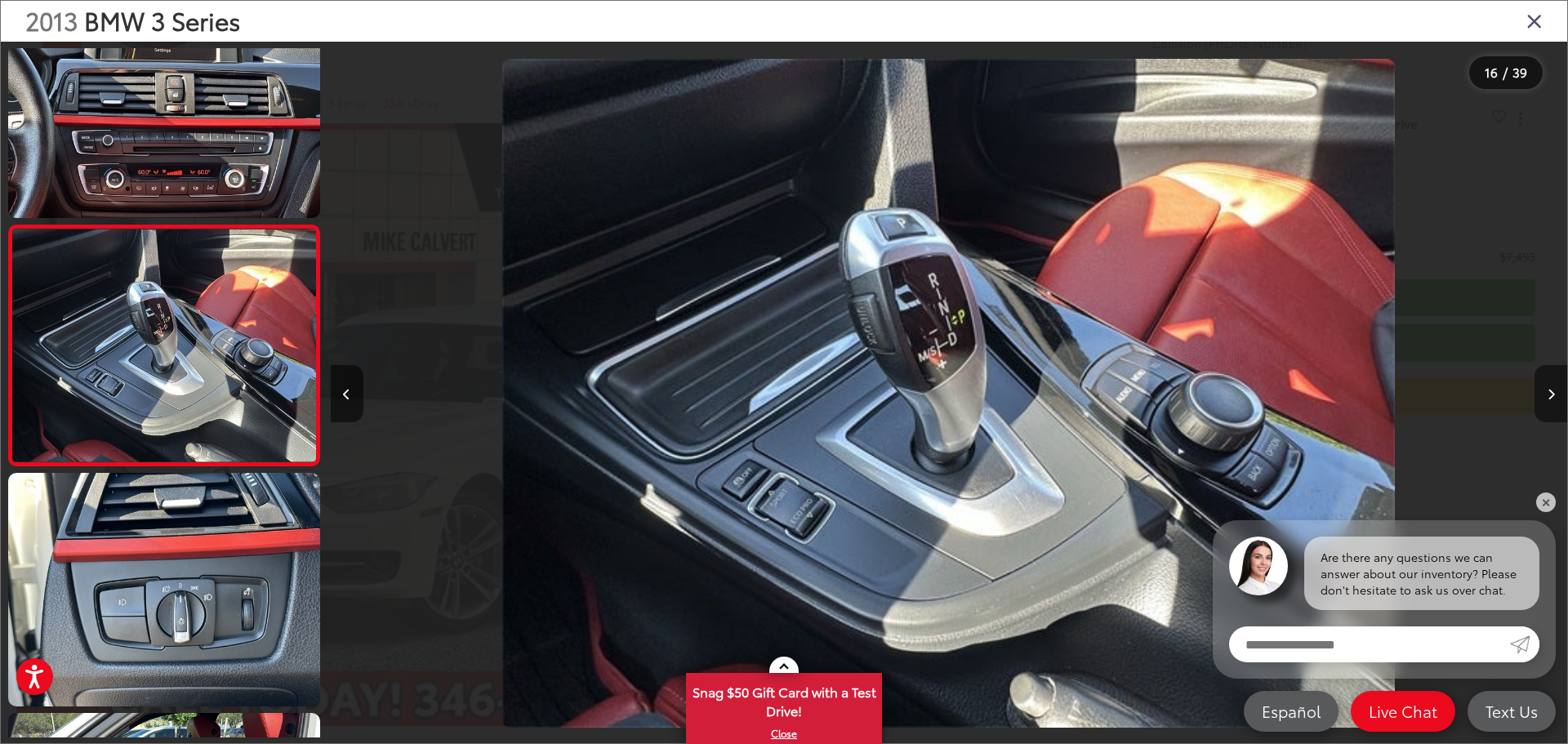
click at [1546, 398] on button "Next image" at bounding box center [1550, 393] width 33 height 57
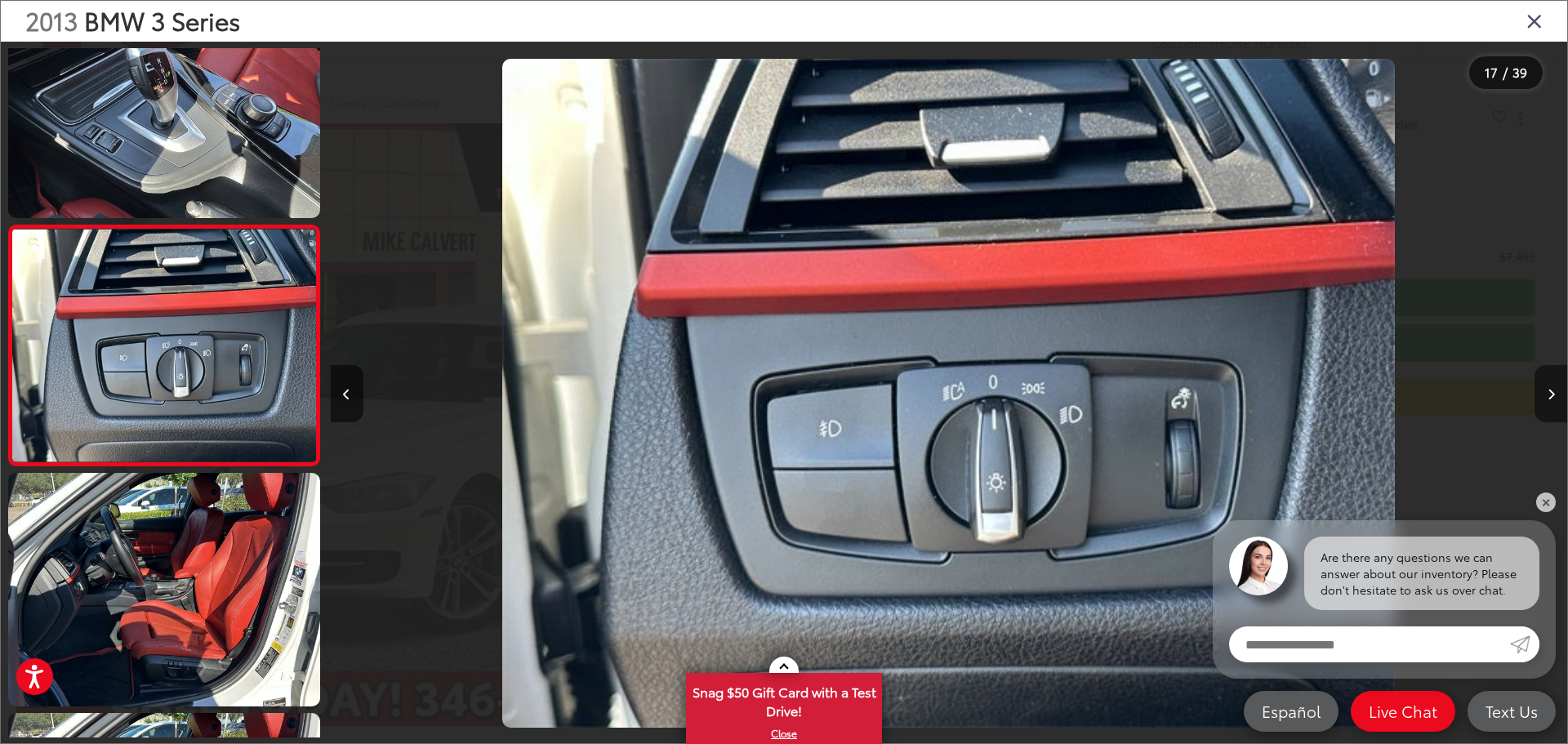
click at [1546, 398] on button "Next image" at bounding box center [1550, 393] width 33 height 57
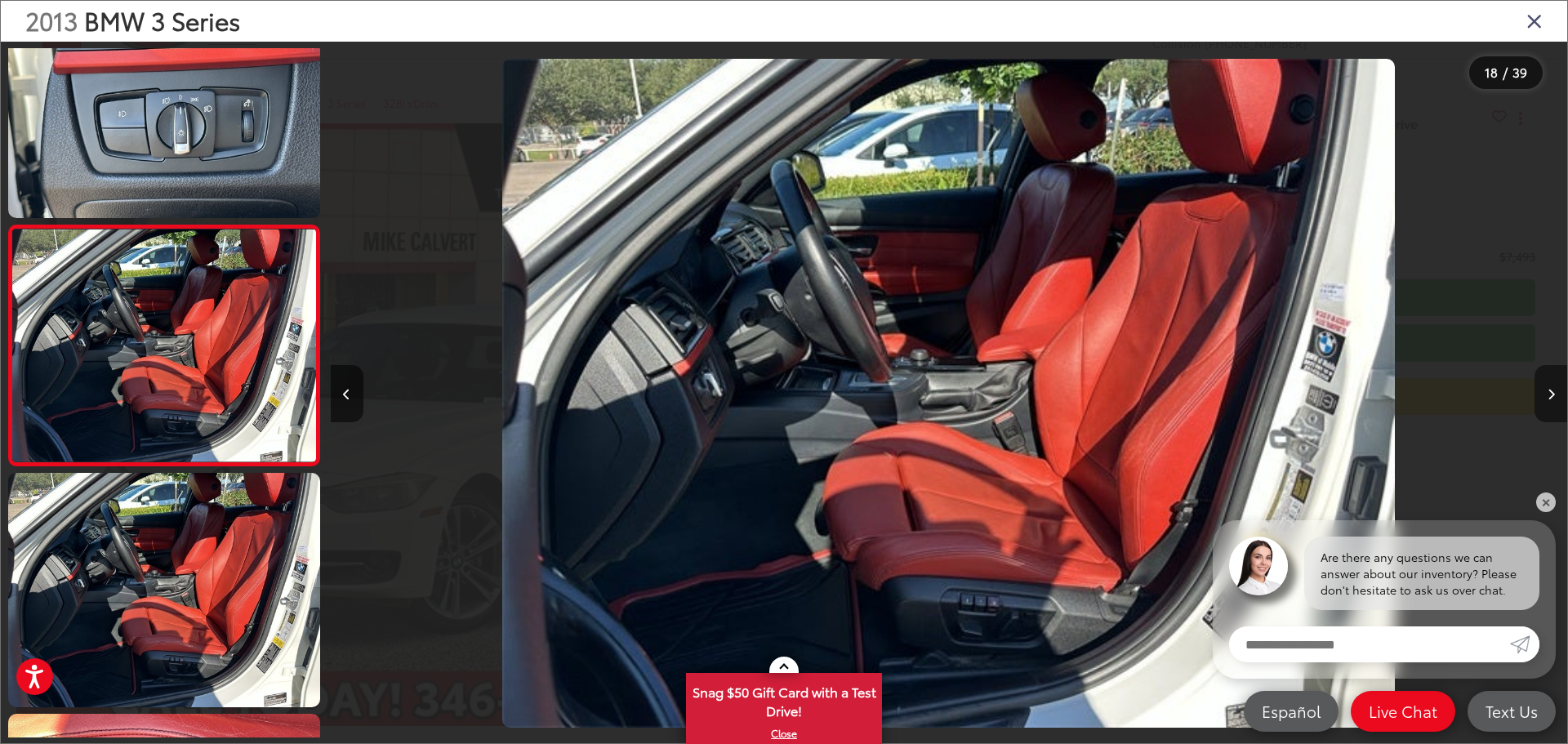
click at [1546, 398] on button "Next image" at bounding box center [1550, 393] width 33 height 57
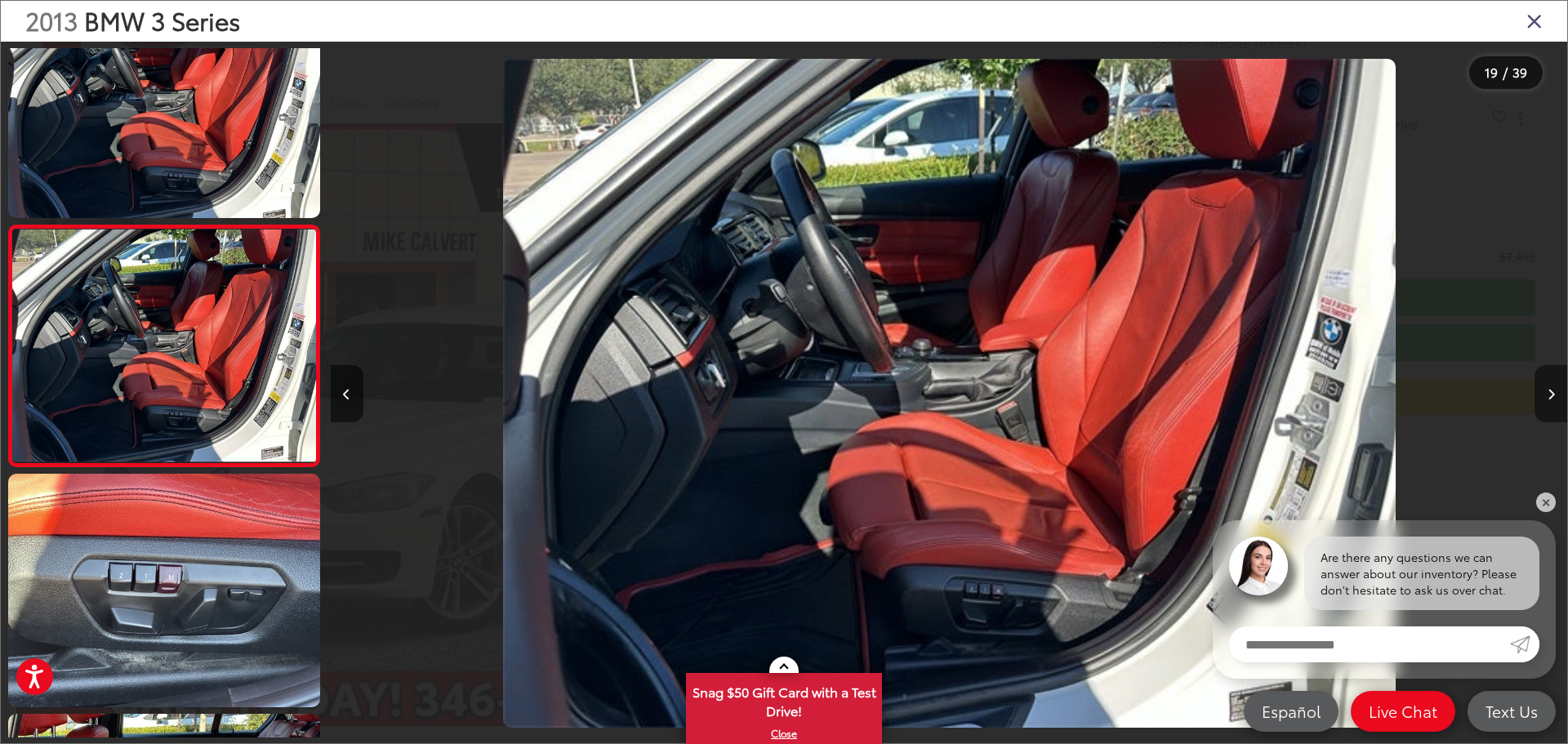
click at [1546, 398] on button "Next image" at bounding box center [1550, 393] width 33 height 57
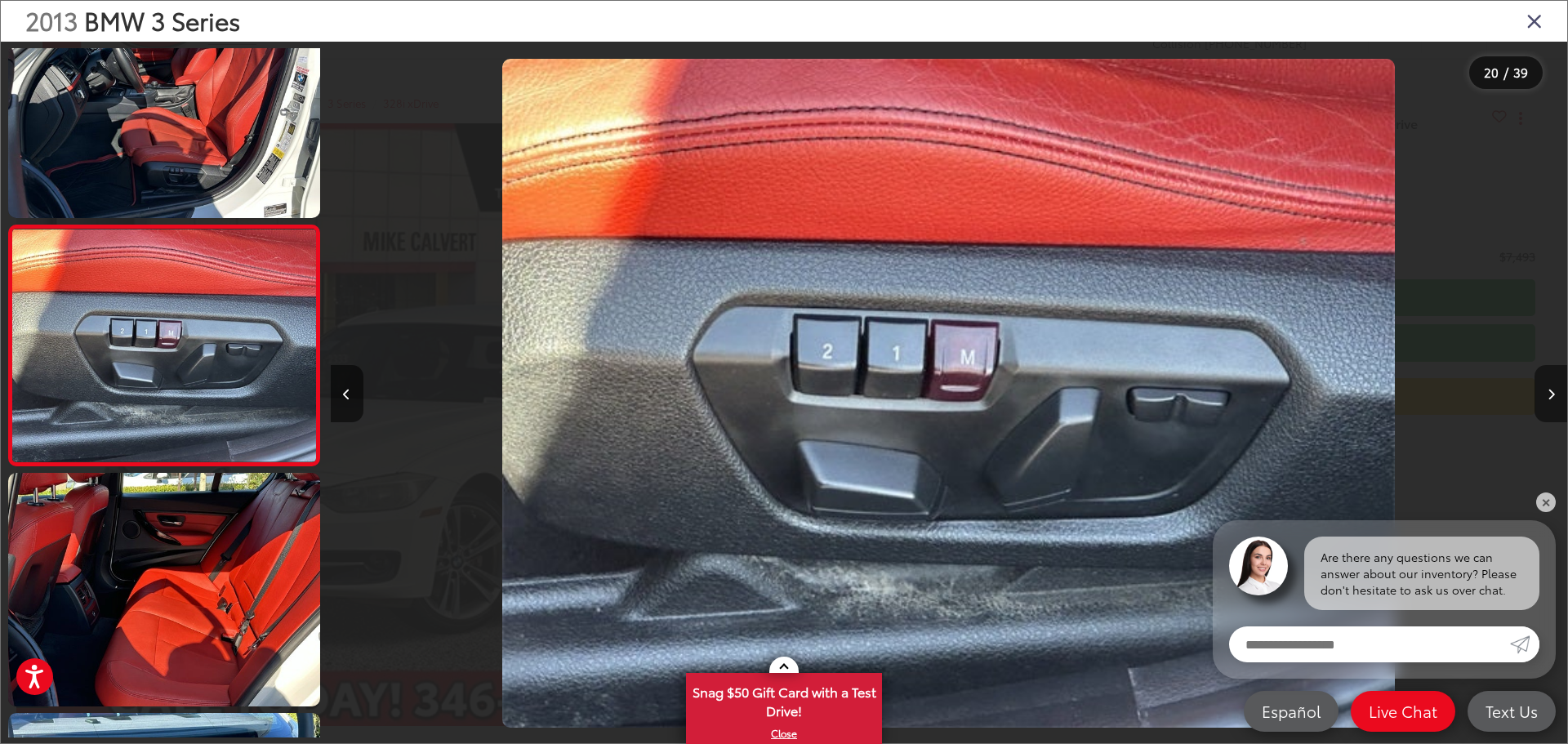
click at [1546, 398] on button "Next image" at bounding box center [1550, 393] width 33 height 57
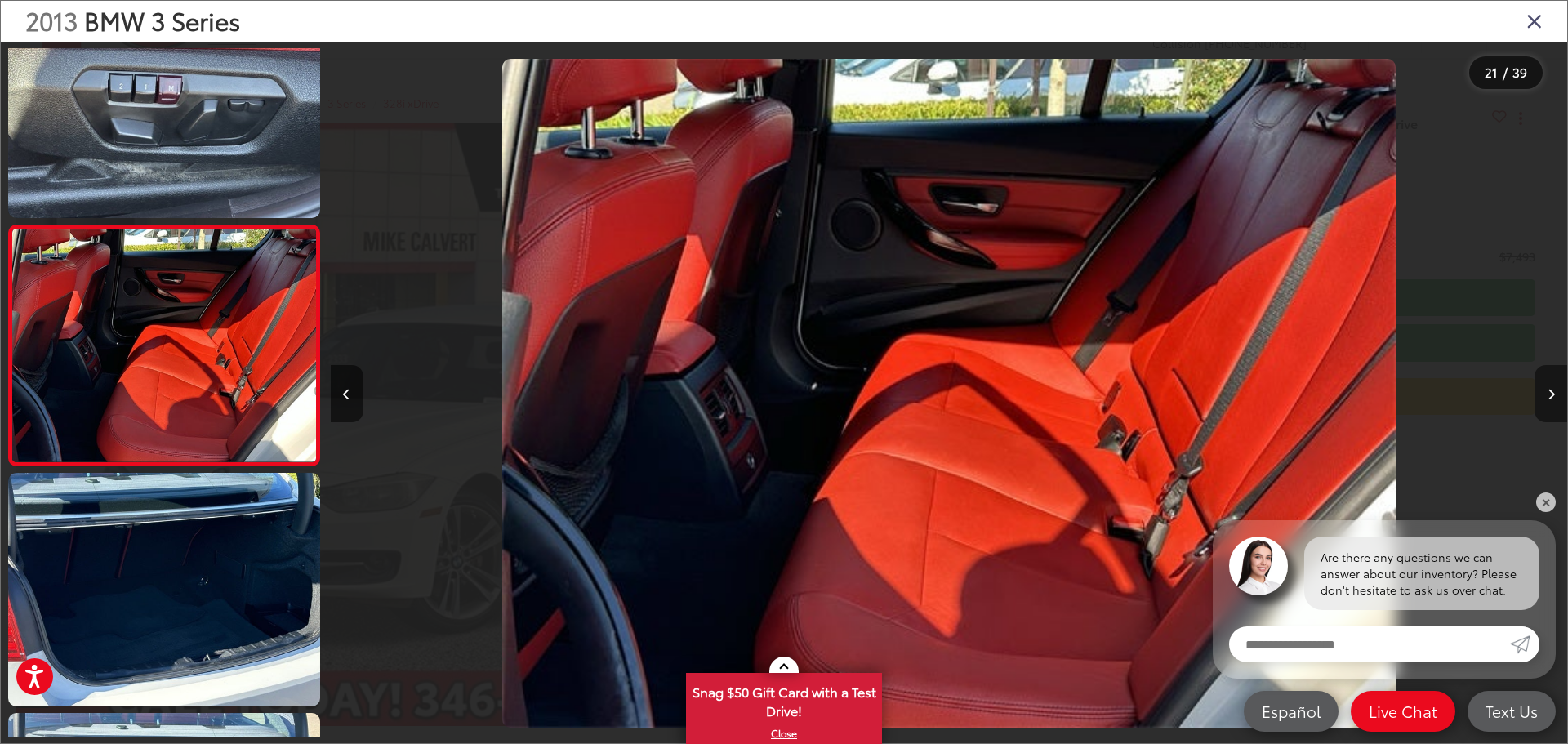
click at [1546, 398] on button "Next image" at bounding box center [1550, 393] width 33 height 57
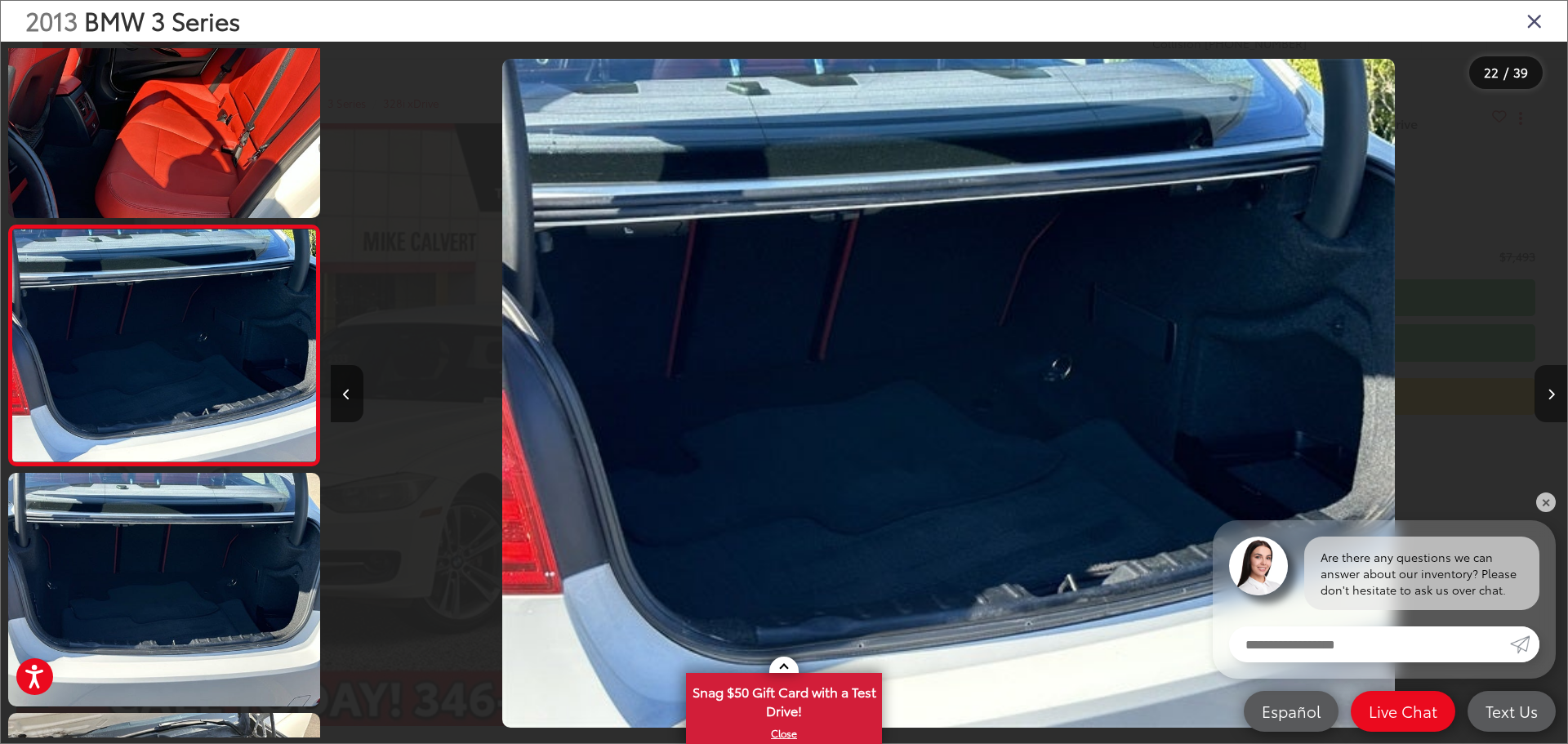
click at [1546, 398] on button "Next image" at bounding box center [1550, 393] width 33 height 57
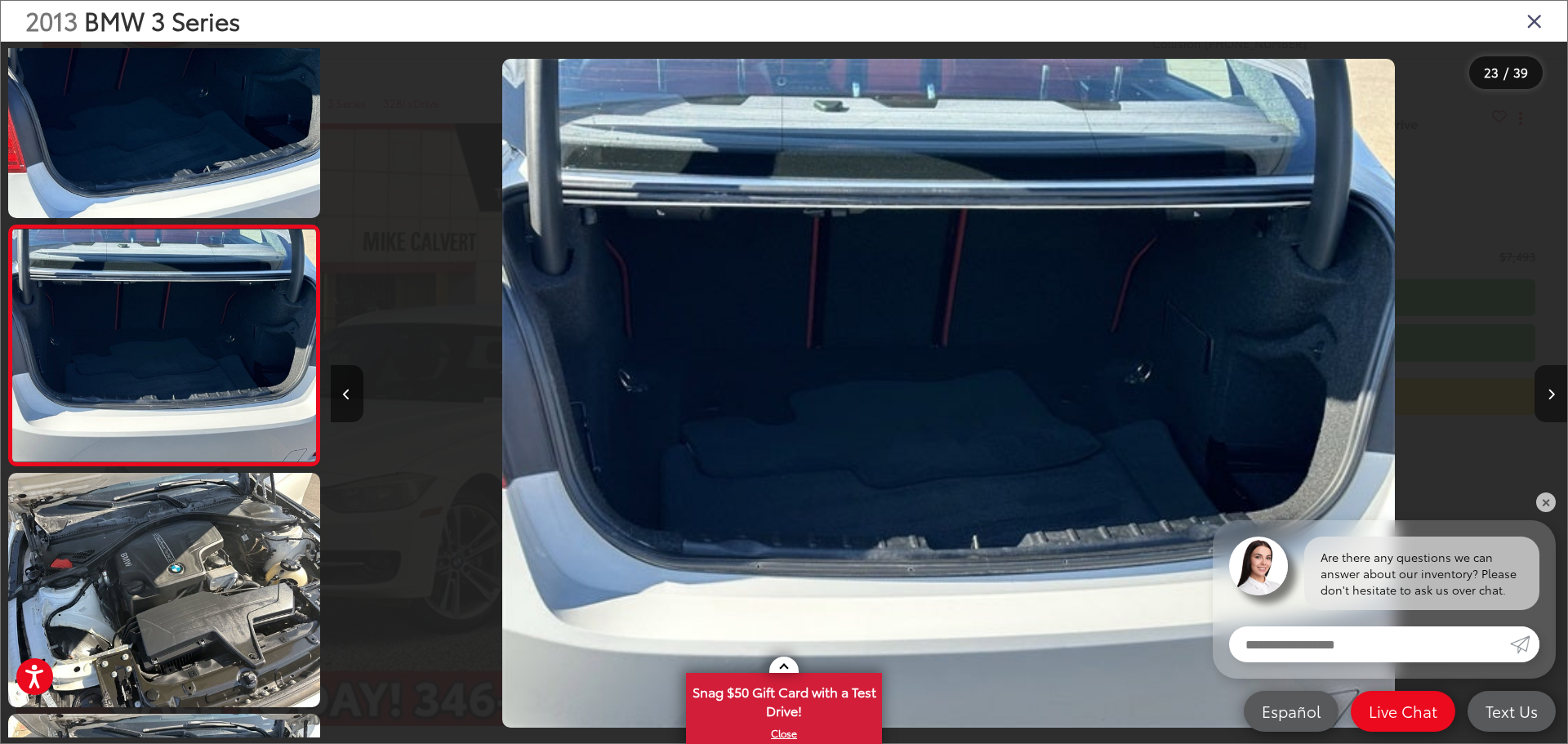
click at [1546, 398] on button "Next image" at bounding box center [1550, 393] width 33 height 57
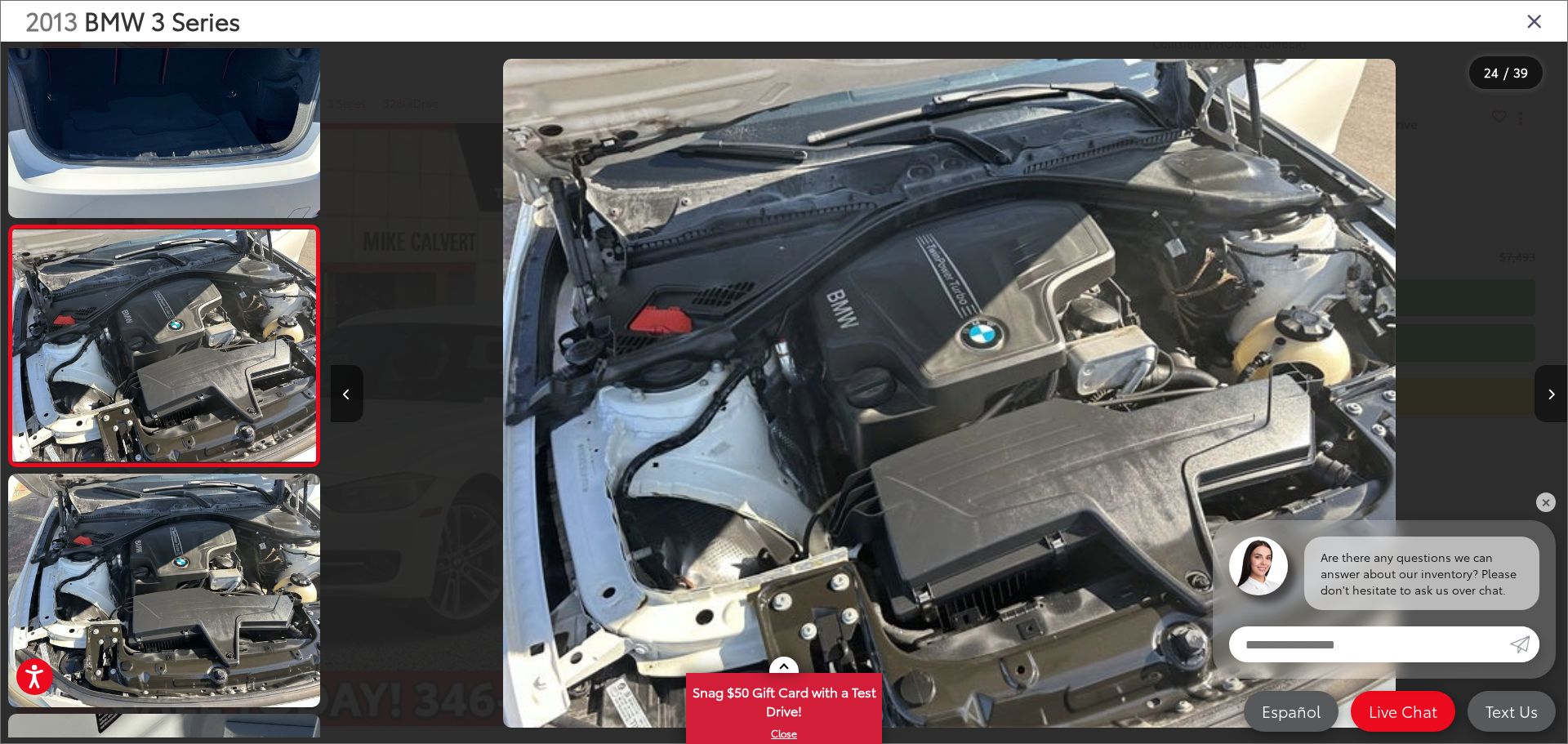
click at [1546, 398] on button "Next image" at bounding box center [1550, 393] width 33 height 57
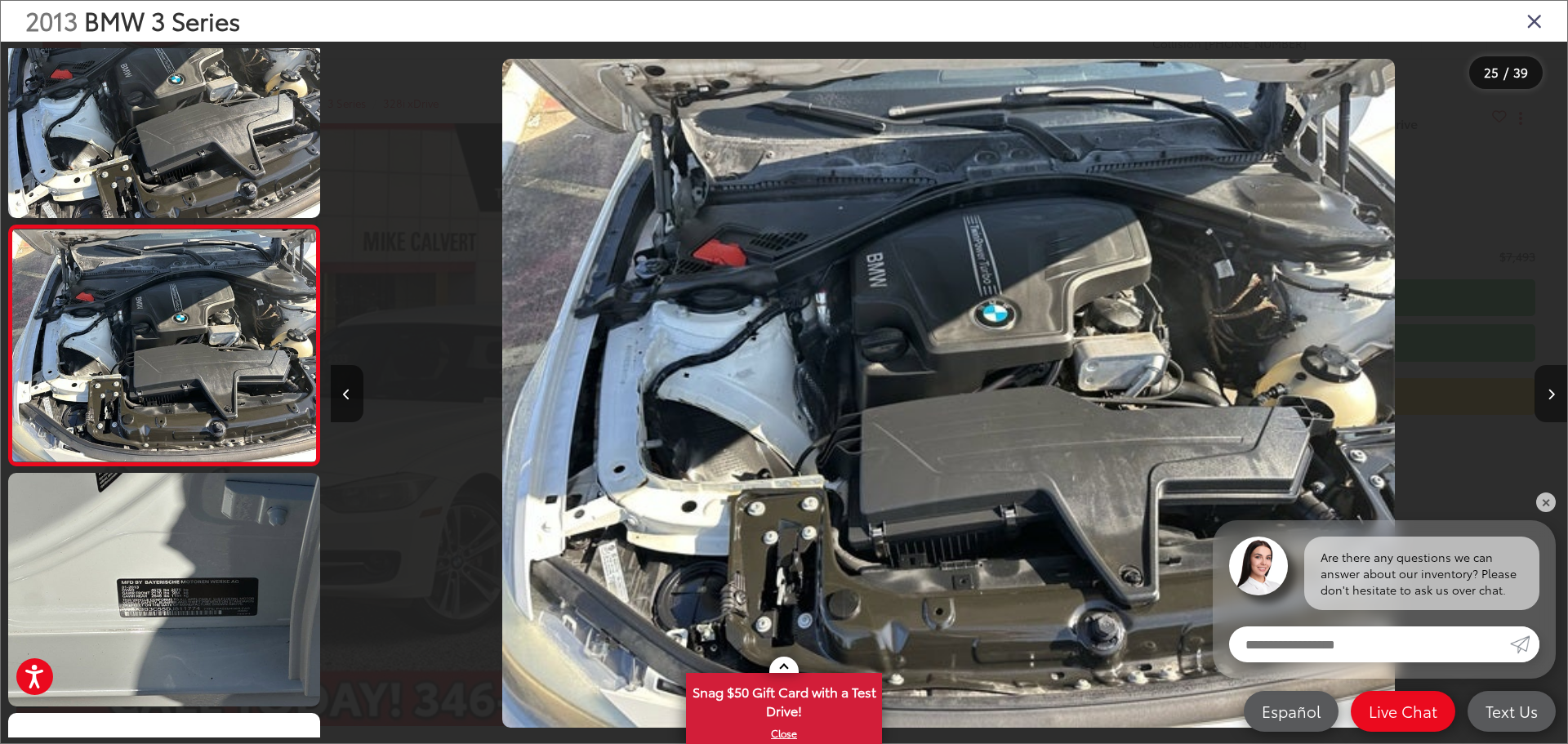
click at [1546, 398] on button "Next image" at bounding box center [1550, 393] width 33 height 57
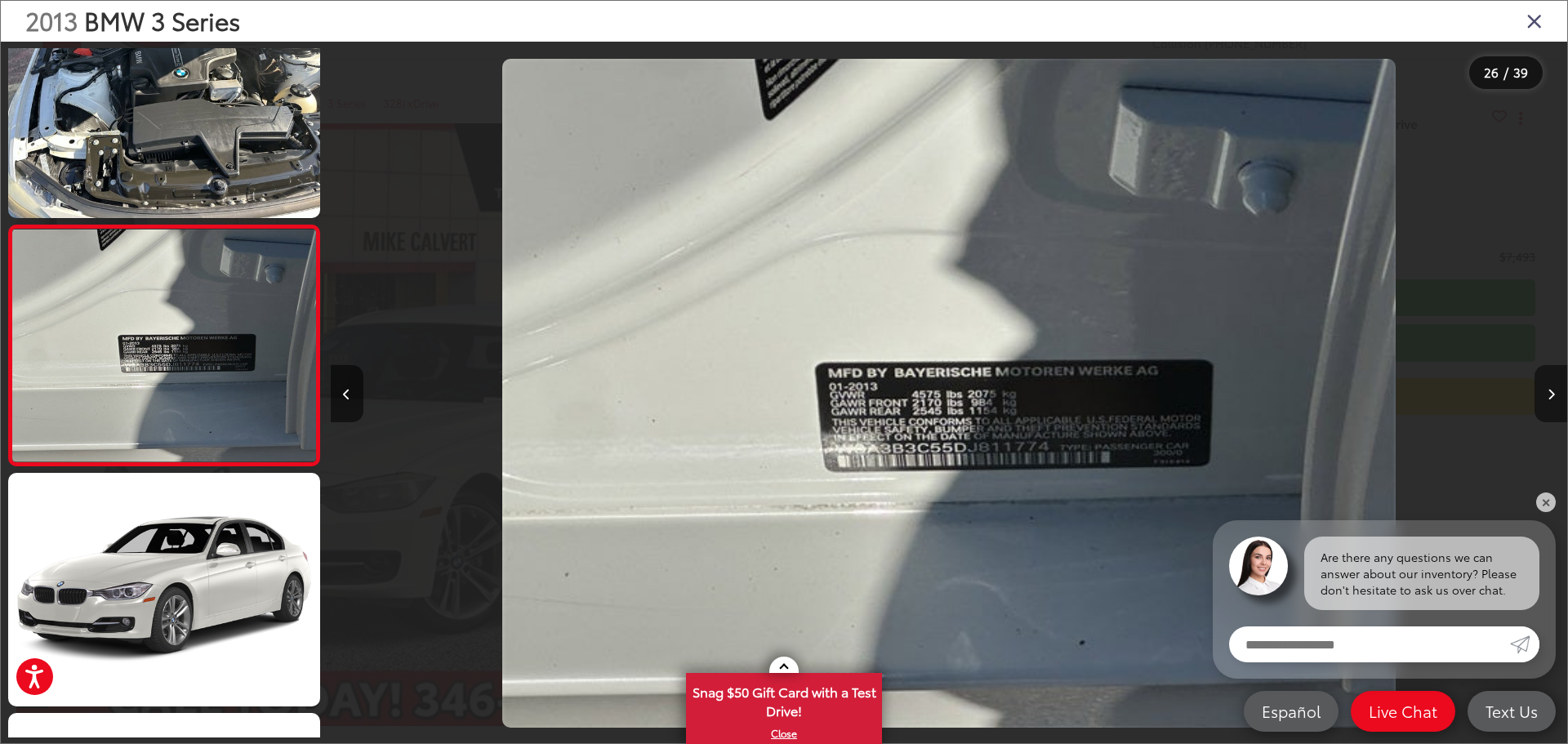
click at [1540, 405] on button "Next image" at bounding box center [1550, 393] width 33 height 57
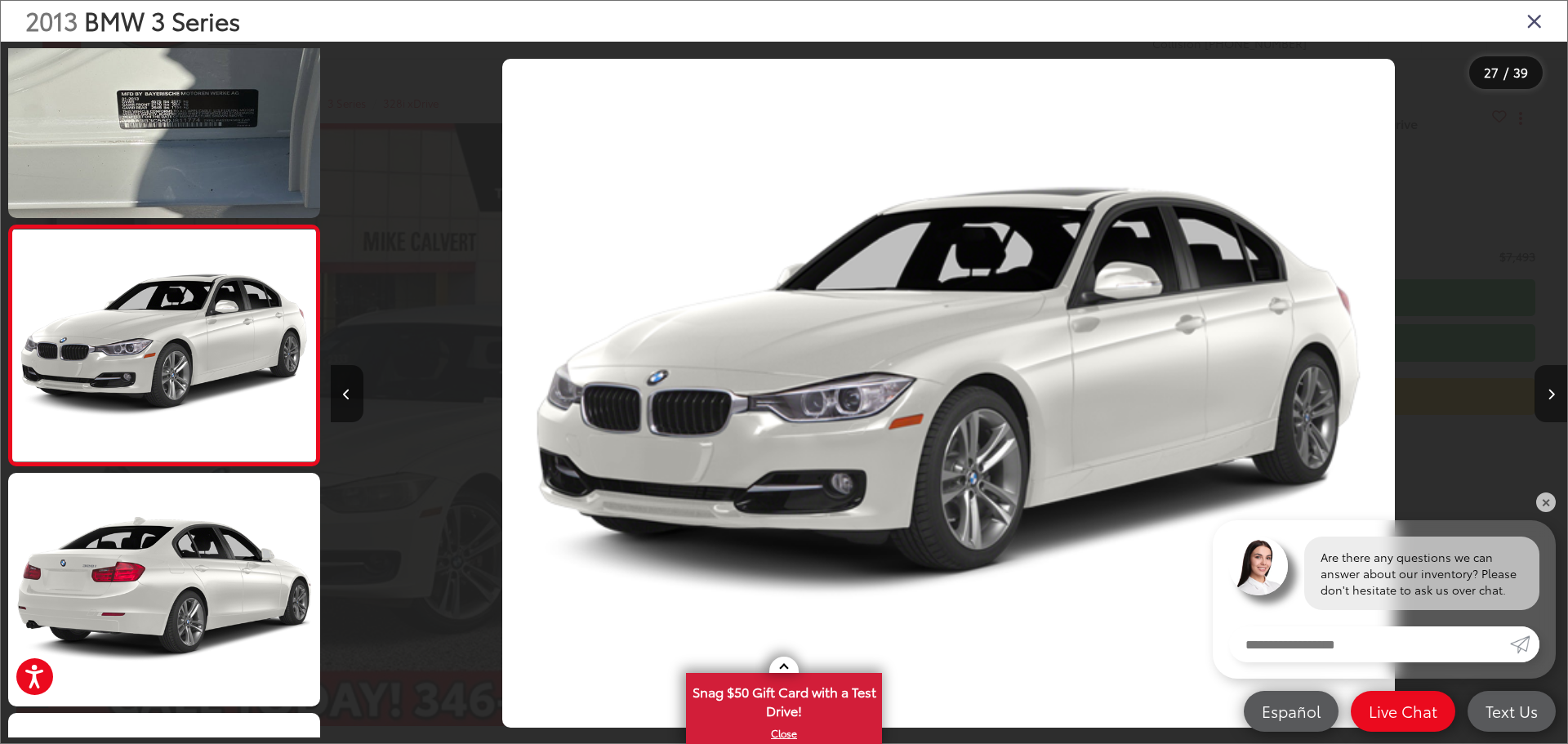
click at [1540, 405] on button "Next image" at bounding box center [1550, 393] width 33 height 57
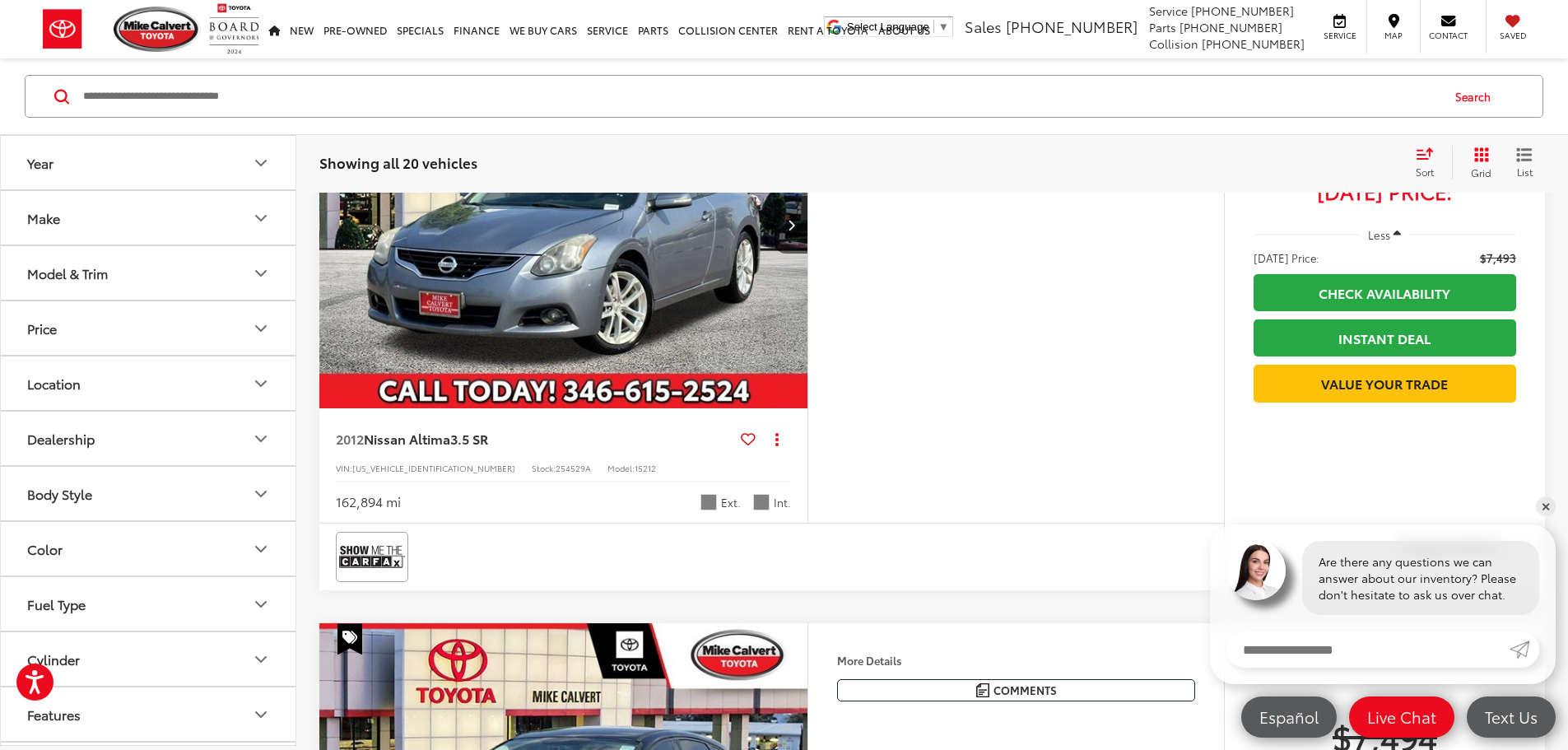
scroll to position [4350, 0]
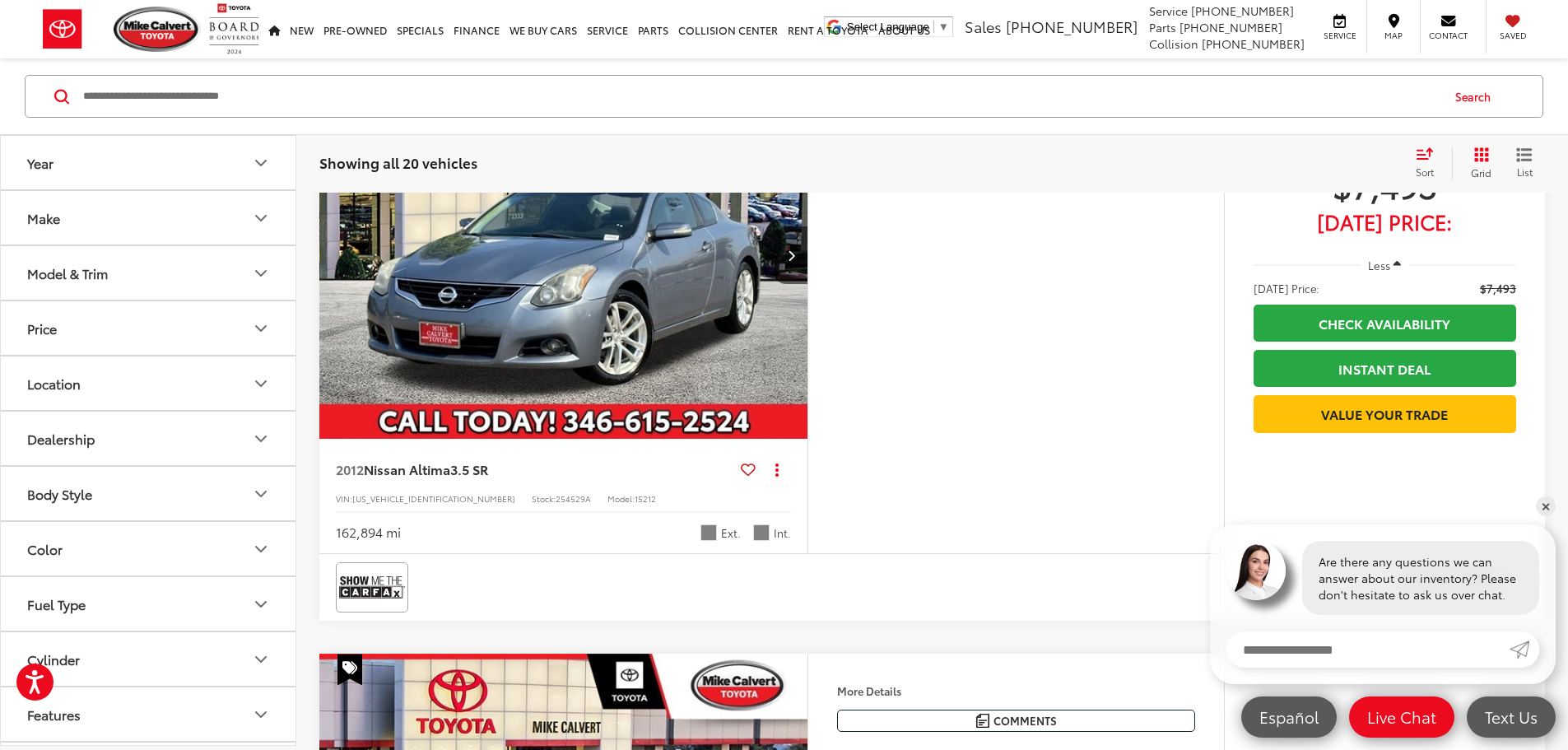
click at [362, 38] on div at bounding box center [771, 4] width 904 height 67
click at [370, 26] on img at bounding box center [372, 4] width 66 height 44
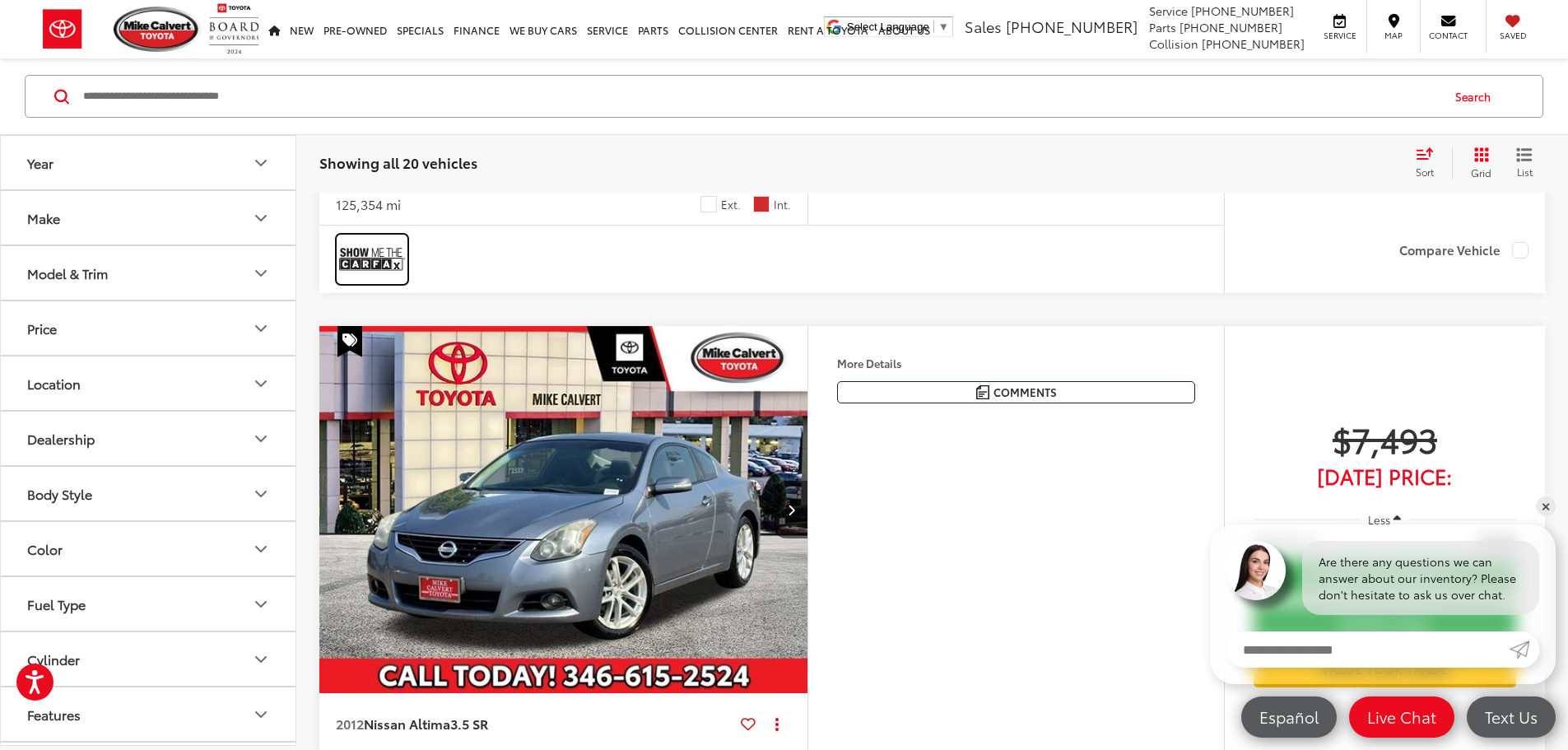
scroll to position [4084, 0]
